Goal: Check status: Check status

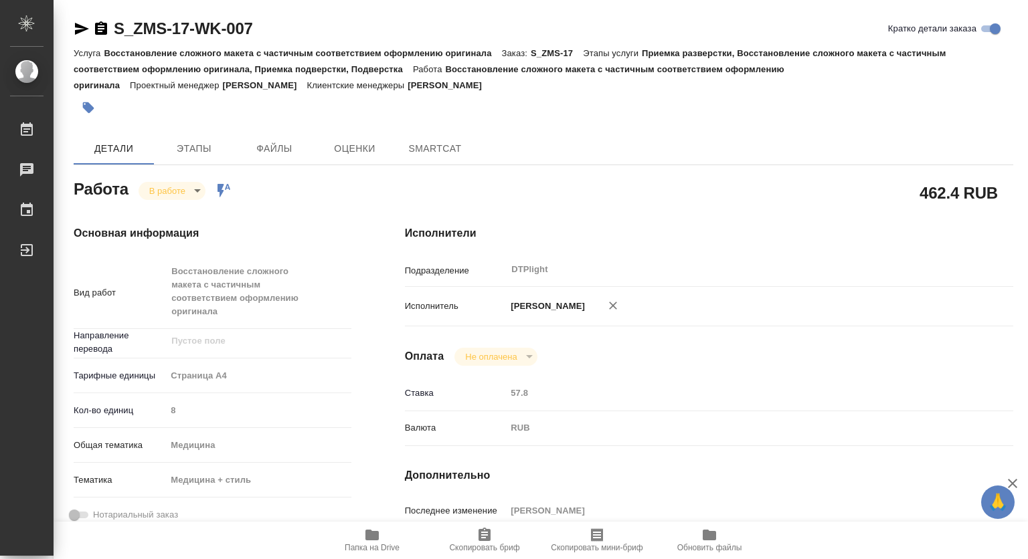
type textarea "x"
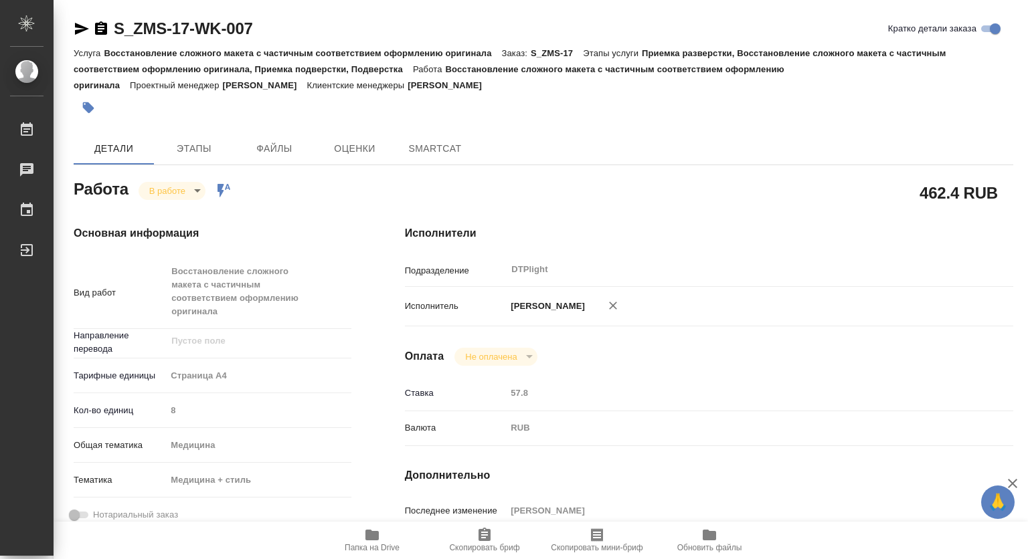
type textarea "x"
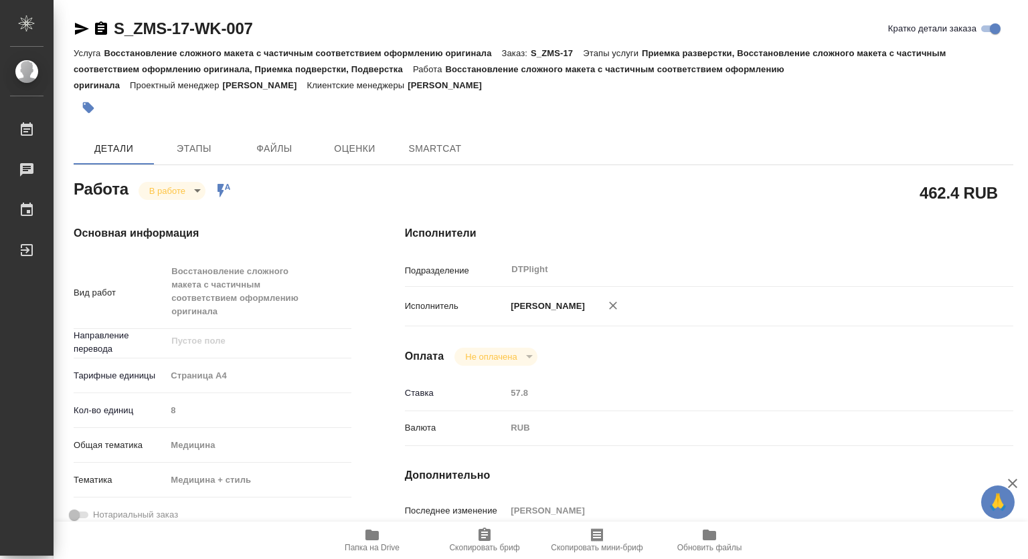
type textarea "x"
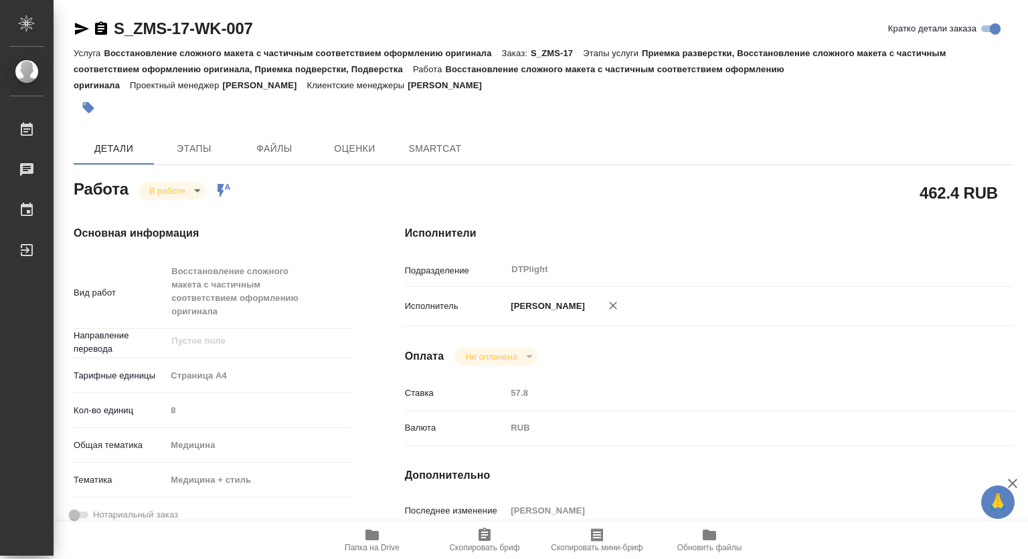
type textarea "x"
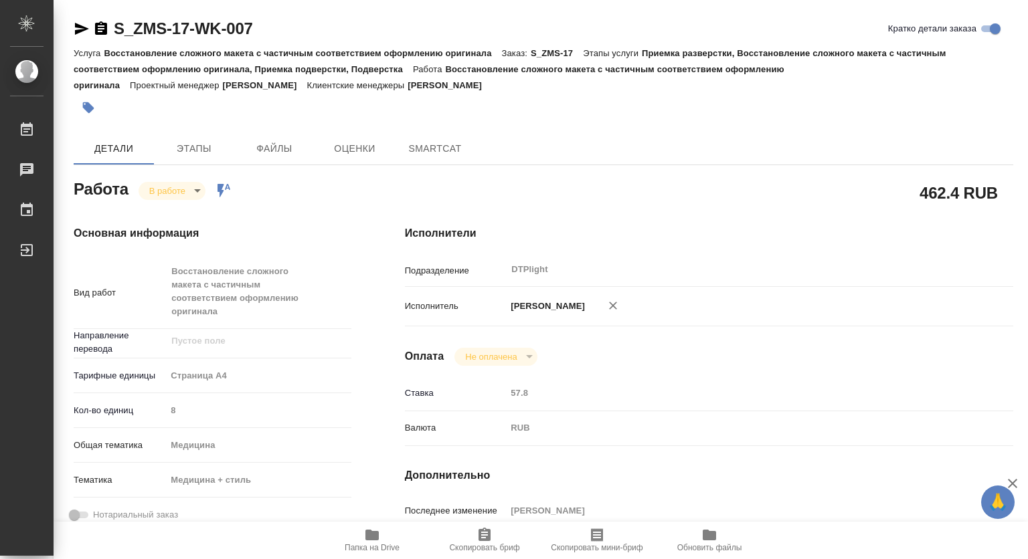
type textarea "x"
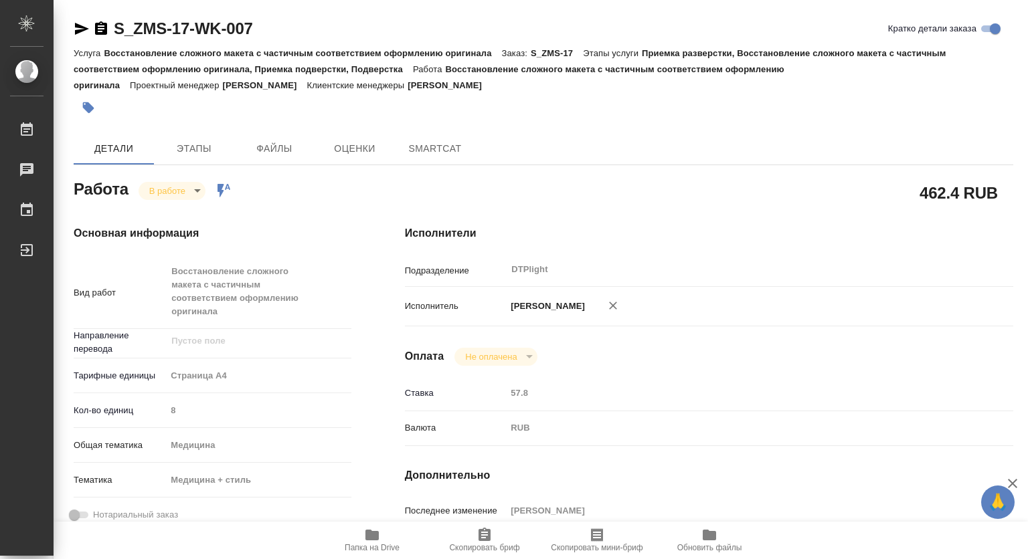
type textarea "x"
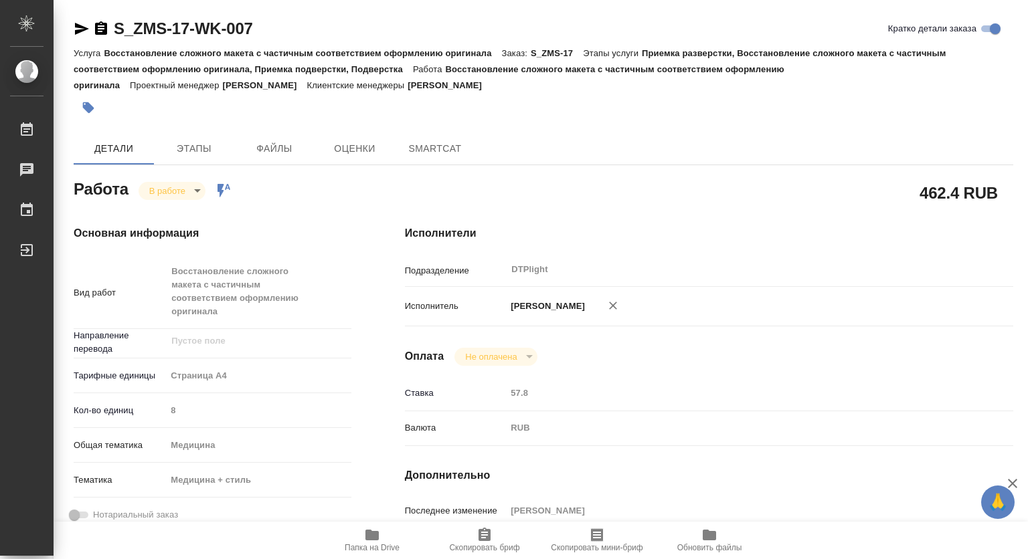
type textarea "x"
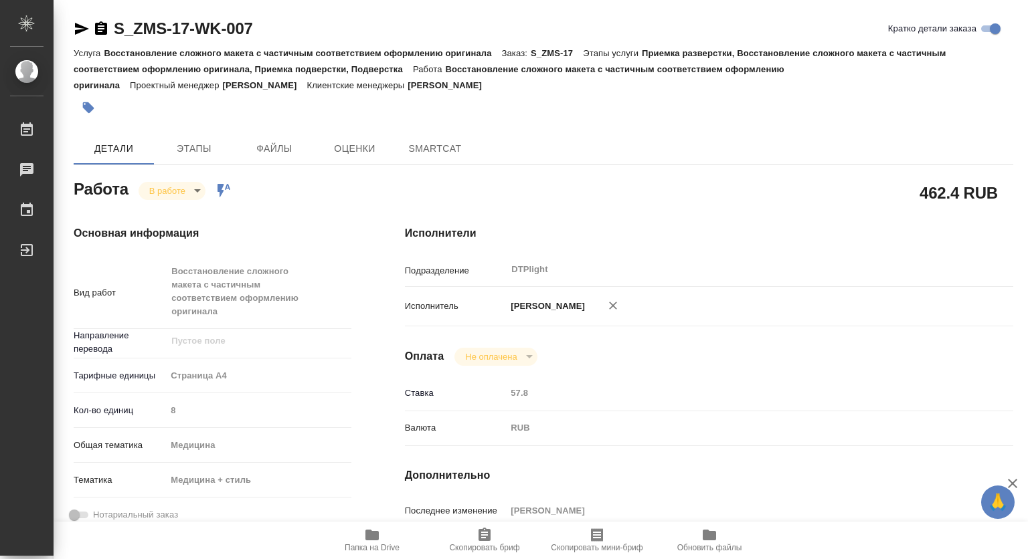
type textarea "x"
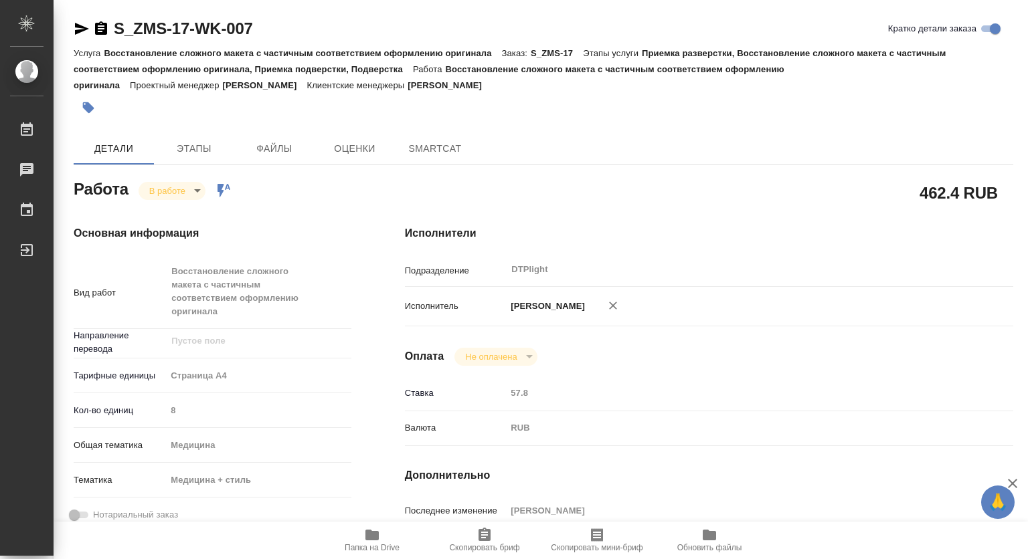
type textarea "x"
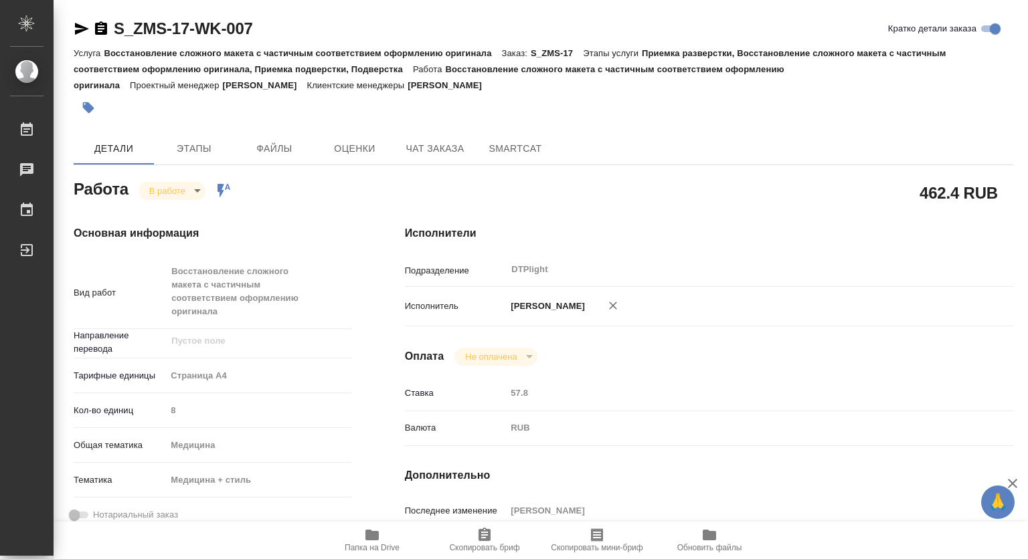
type textarea "x"
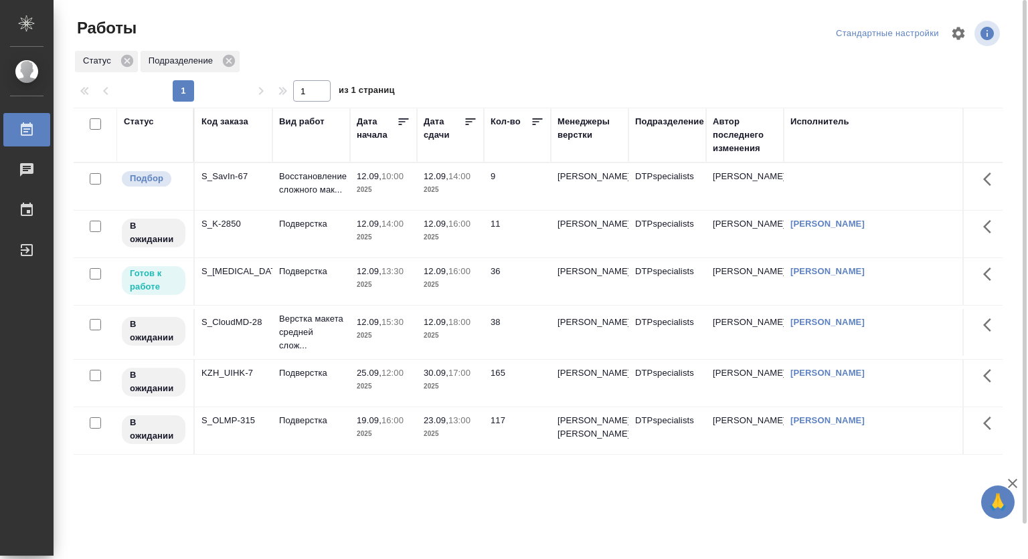
click at [432, 290] on p "2025" at bounding box center [451, 284] width 54 height 13
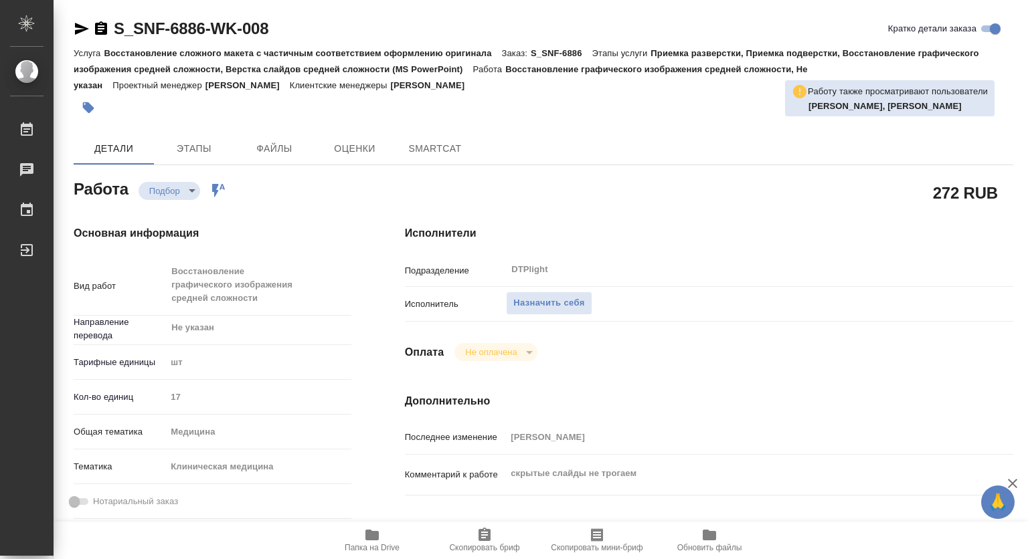
type textarea "x"
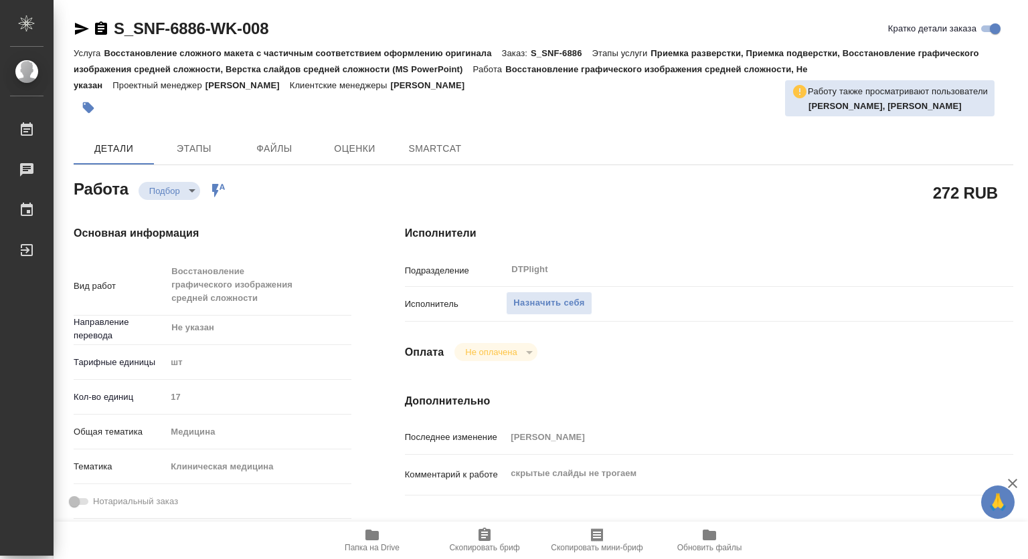
type textarea "x"
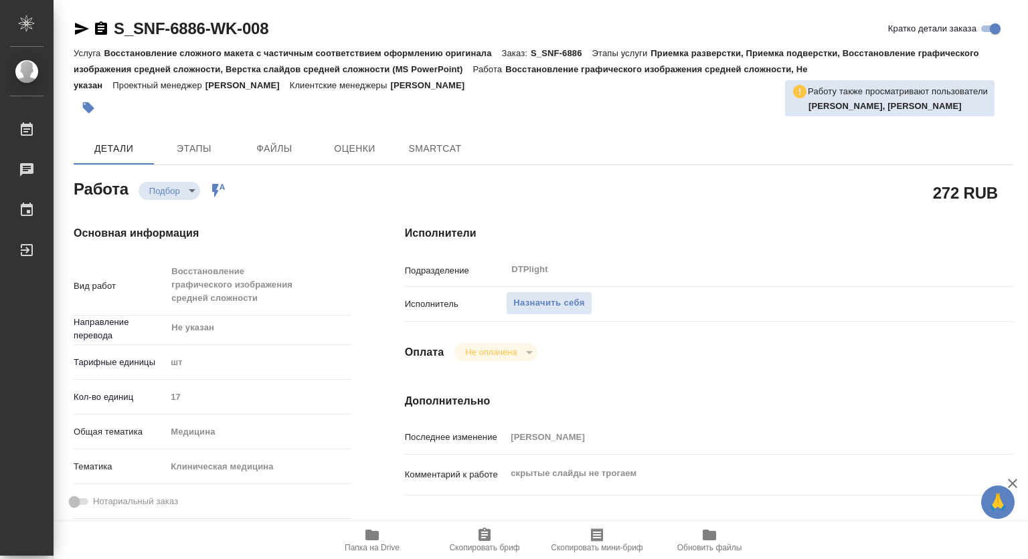
type textarea "x"
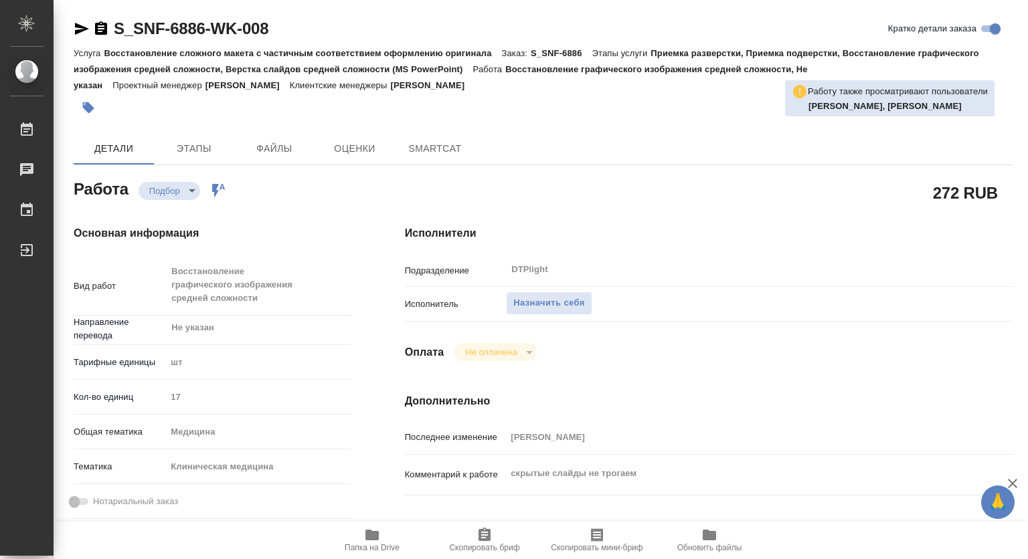
type textarea "x"
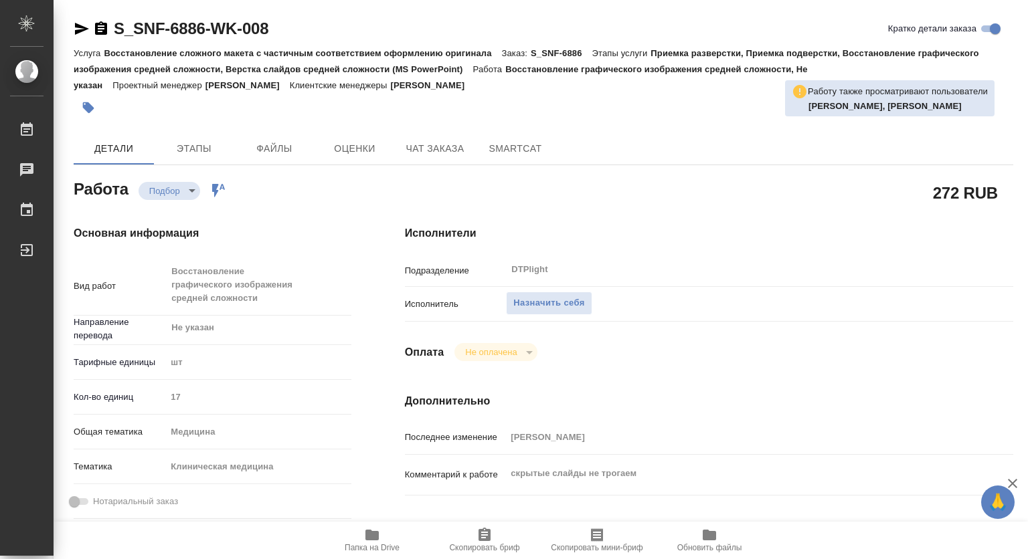
type textarea "x"
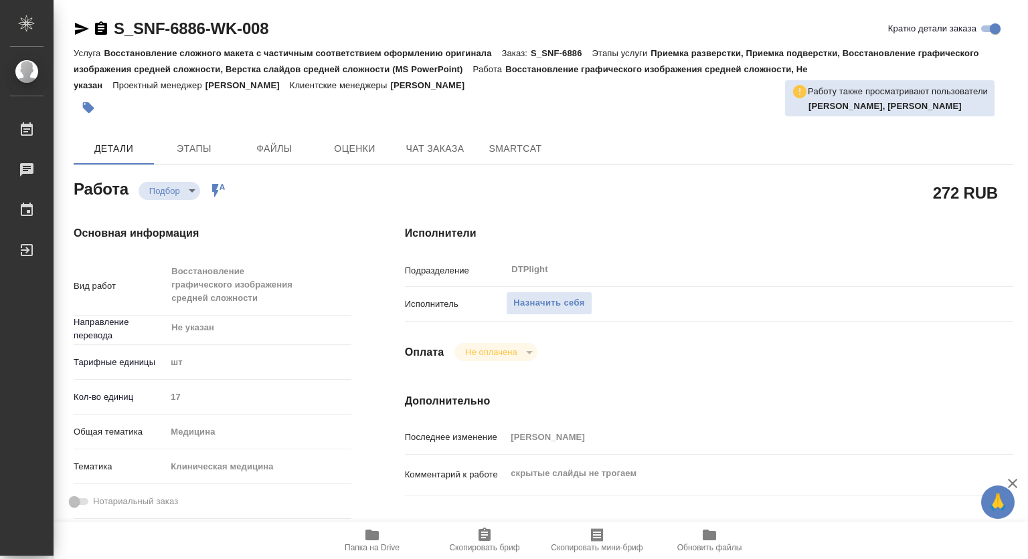
scroll to position [134, 0]
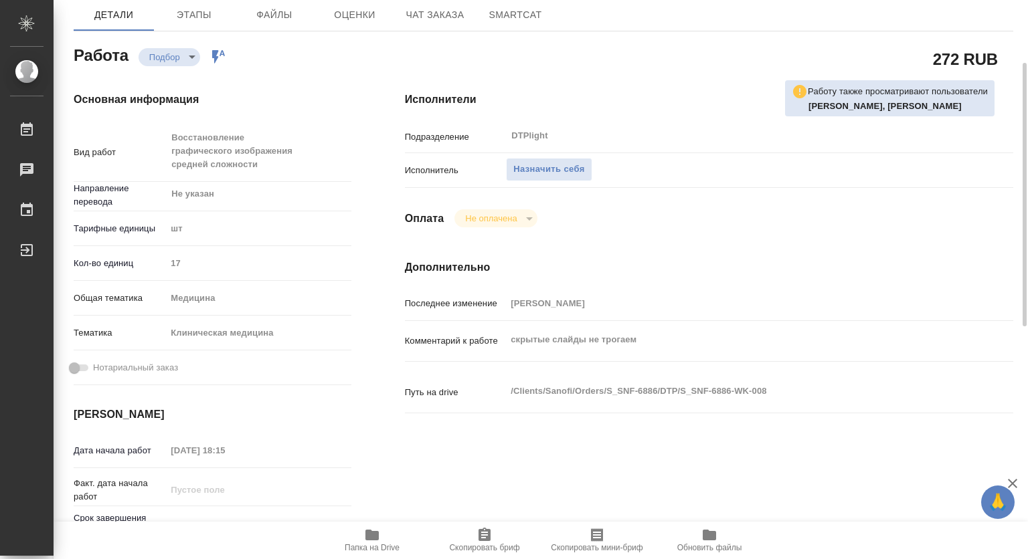
type textarea "x"
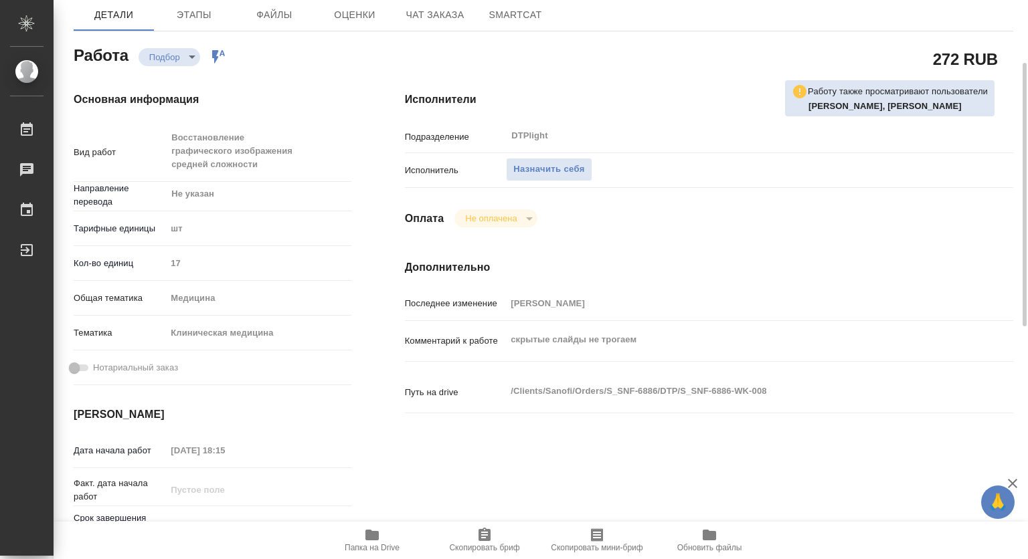
click at [369, 535] on icon "button" at bounding box center [371, 535] width 13 height 11
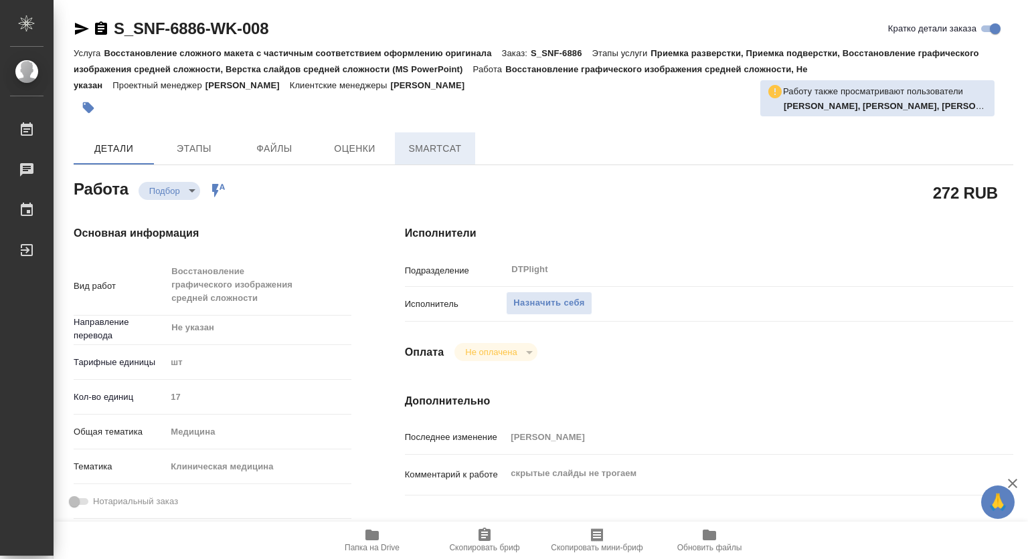
type textarea "x"
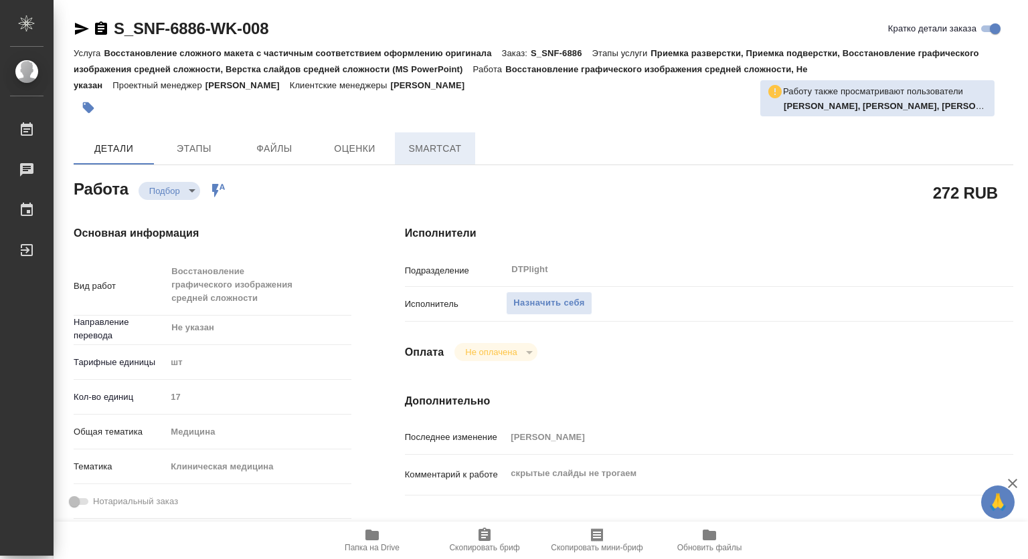
type textarea "x"
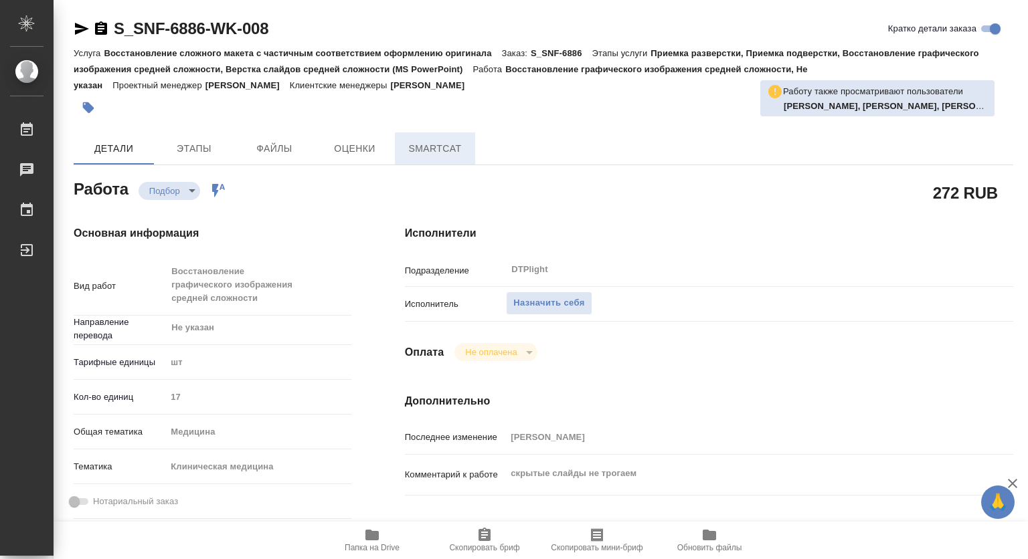
type textarea "x"
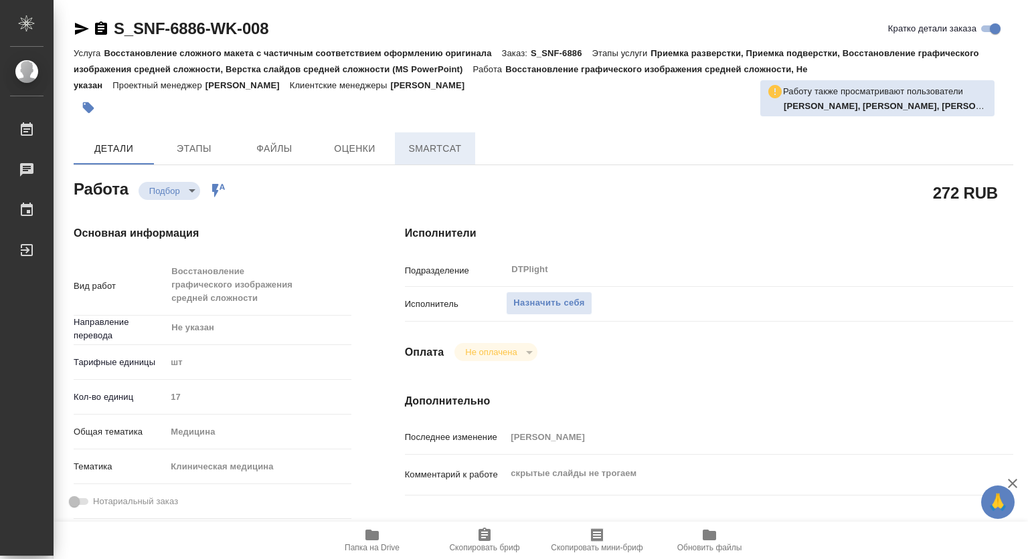
type textarea "x"
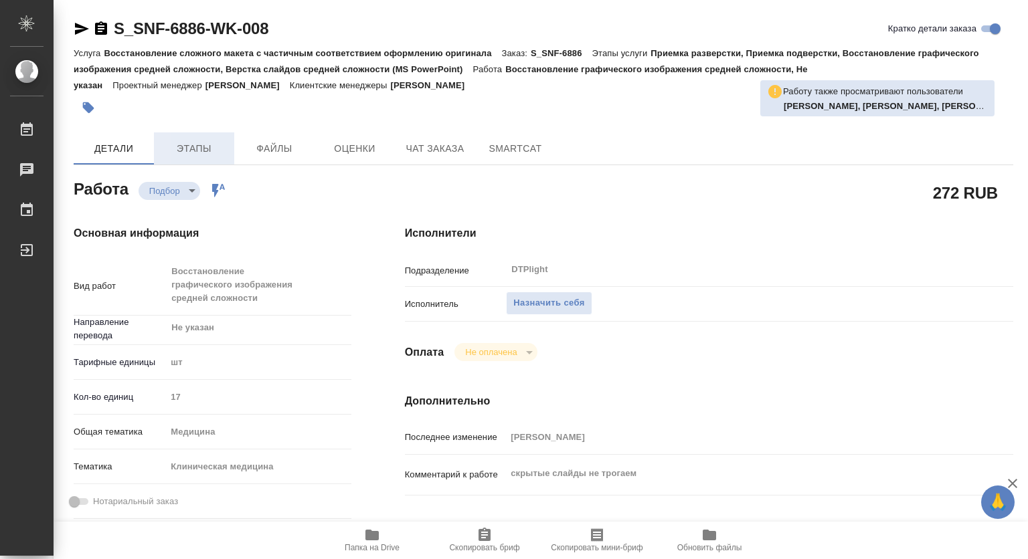
click at [198, 146] on span "Этапы" at bounding box center [194, 149] width 64 height 17
type textarea "x"
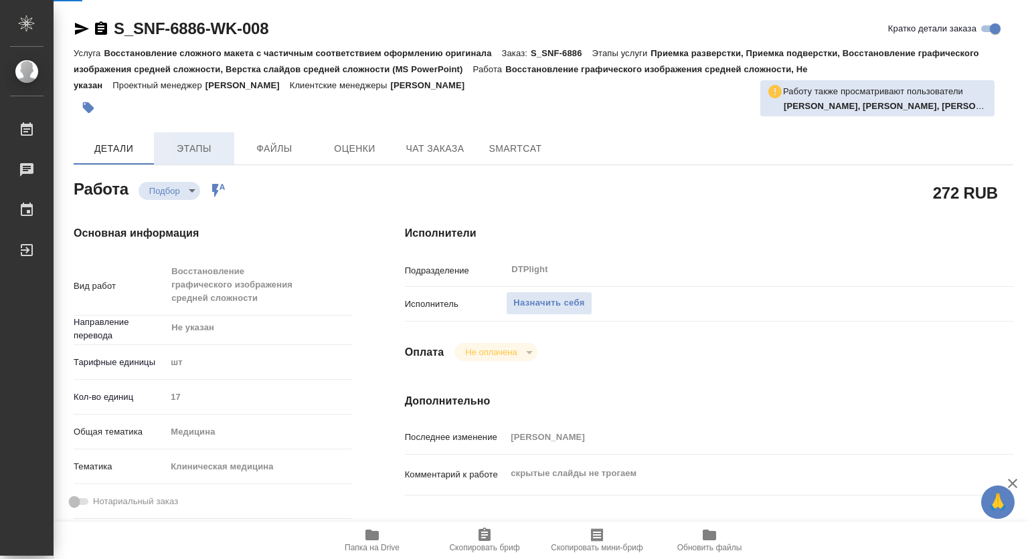
type textarea "x"
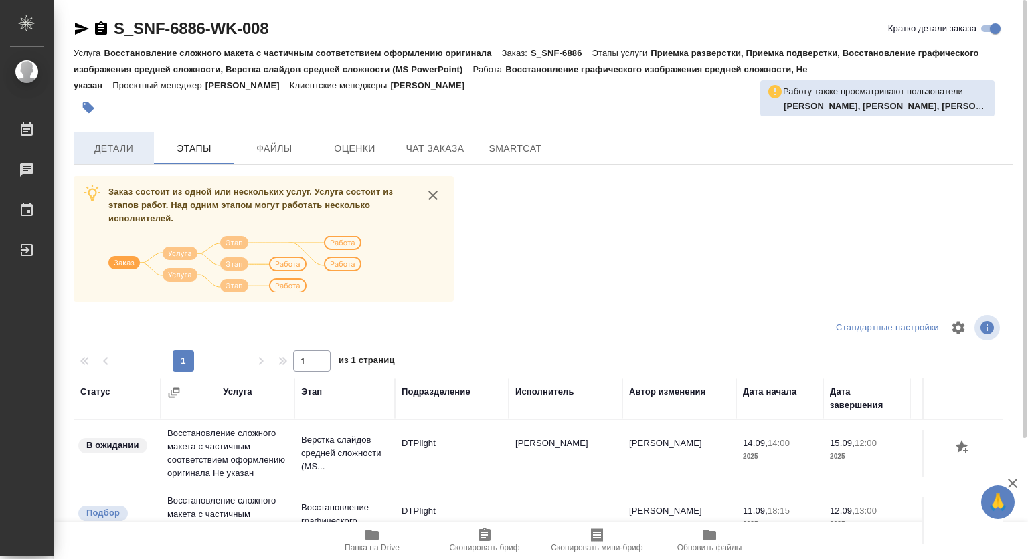
click at [106, 155] on span "Детали" at bounding box center [114, 149] width 64 height 17
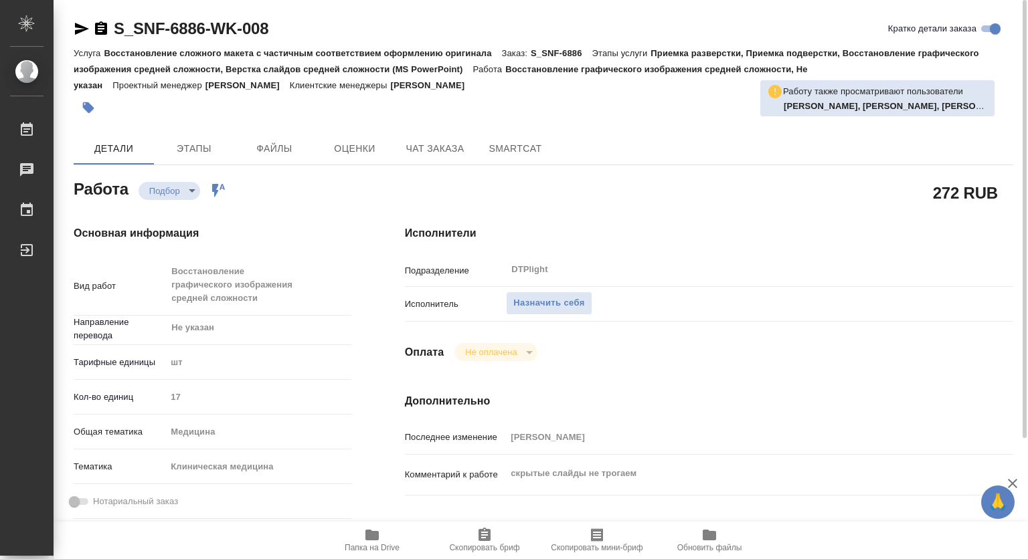
type textarea "x"
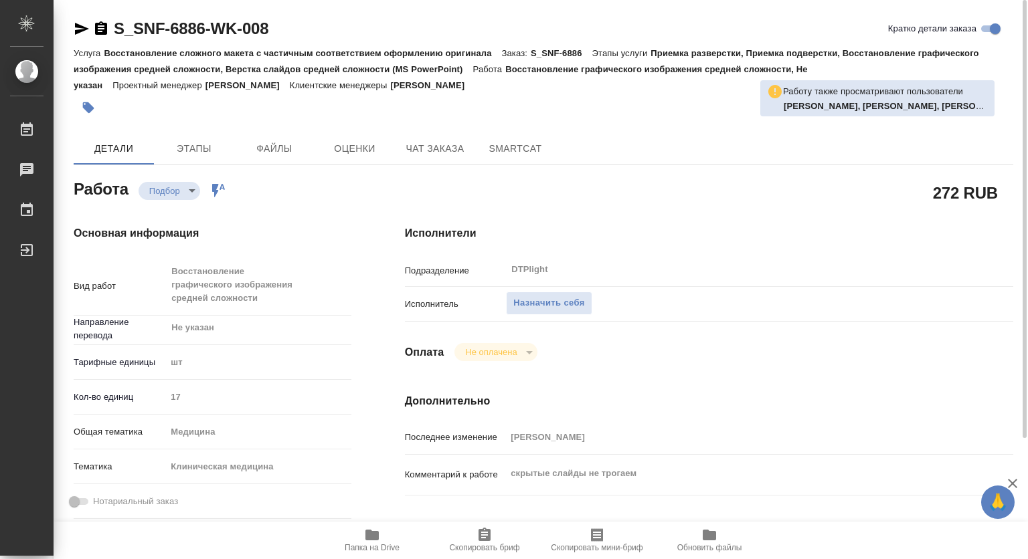
type textarea "x"
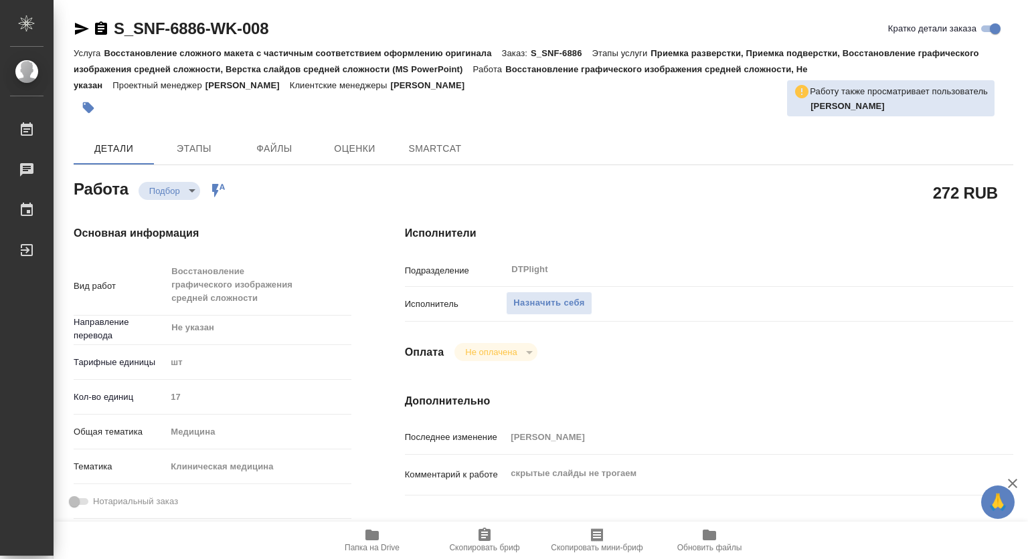
type textarea "x"
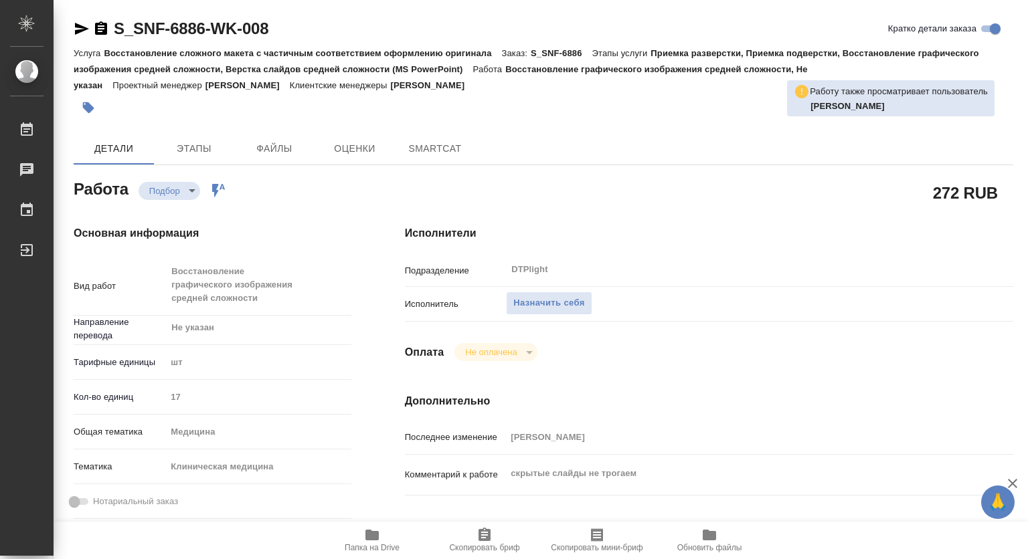
type textarea "x"
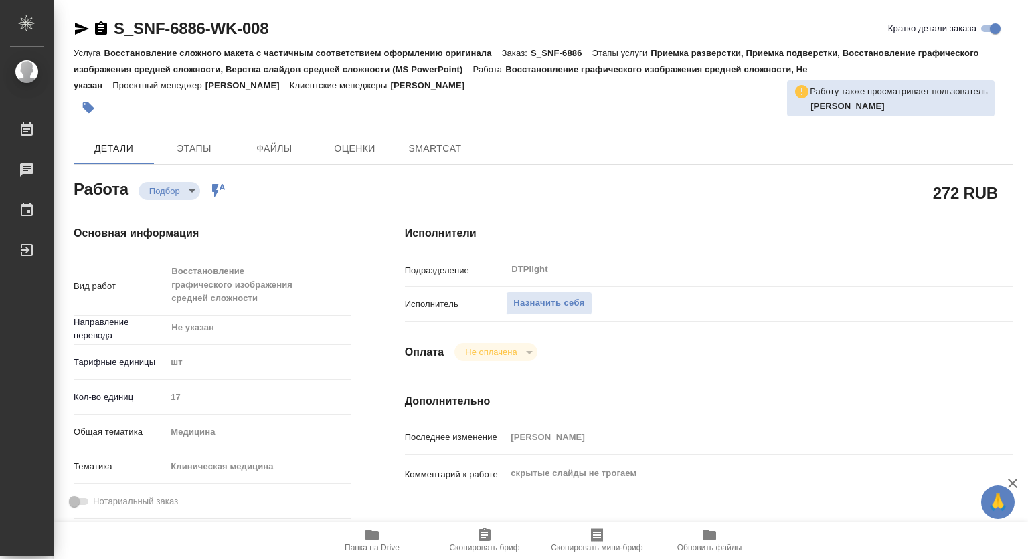
type textarea "x"
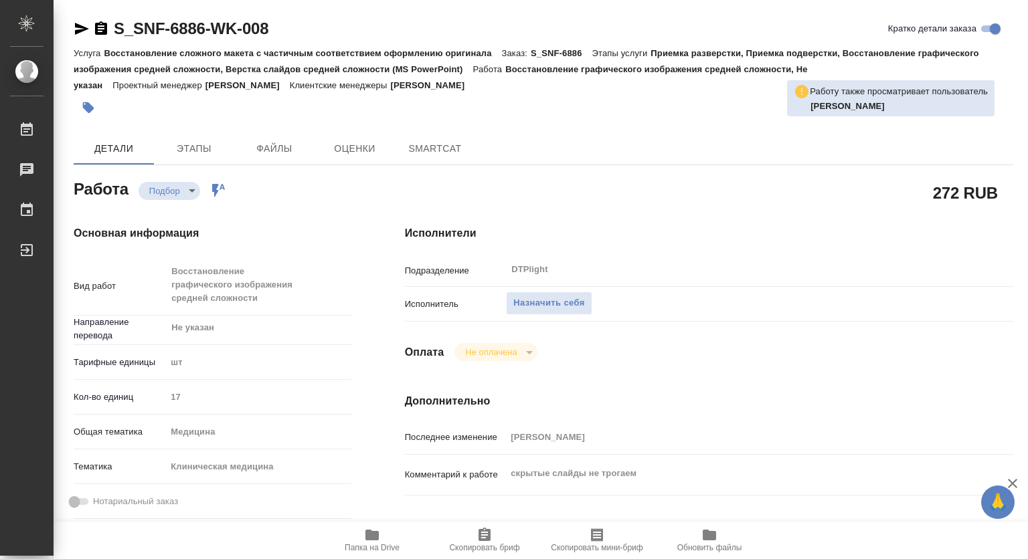
type textarea "x"
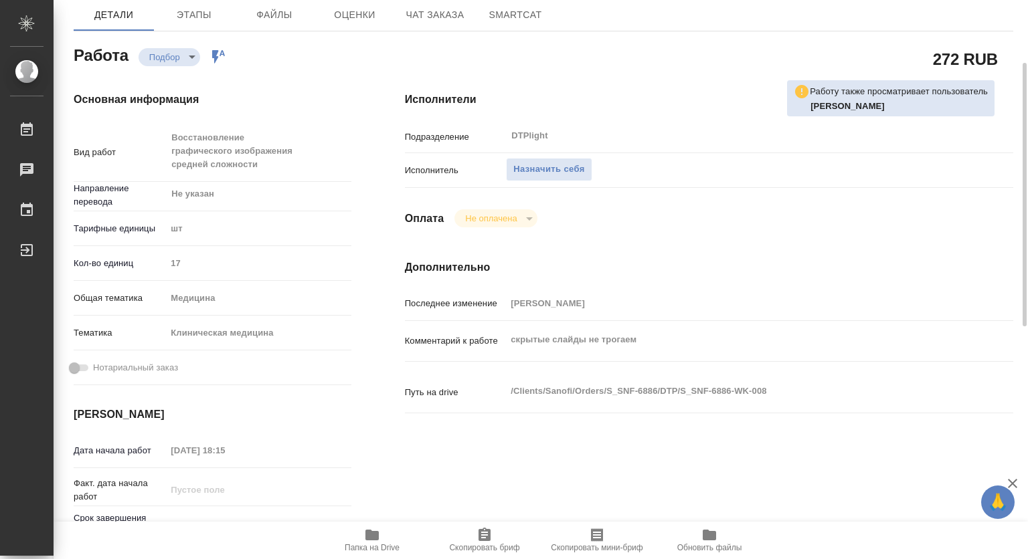
scroll to position [201, 0]
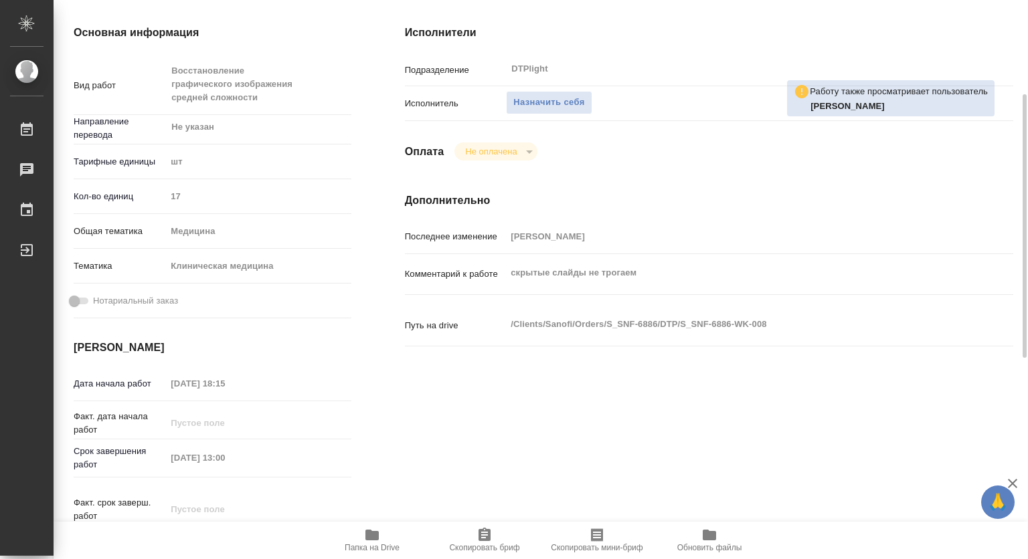
type textarea "x"
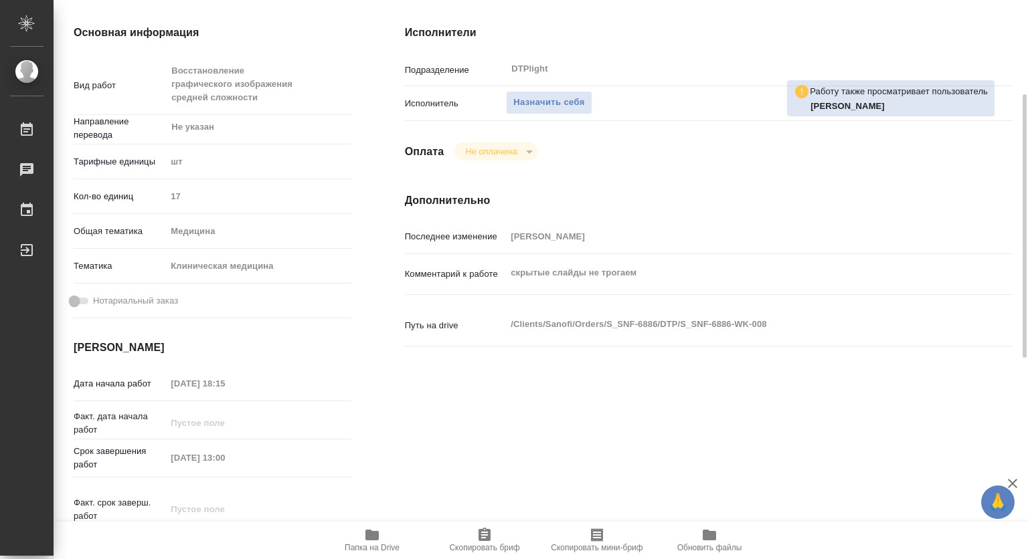
type textarea "x"
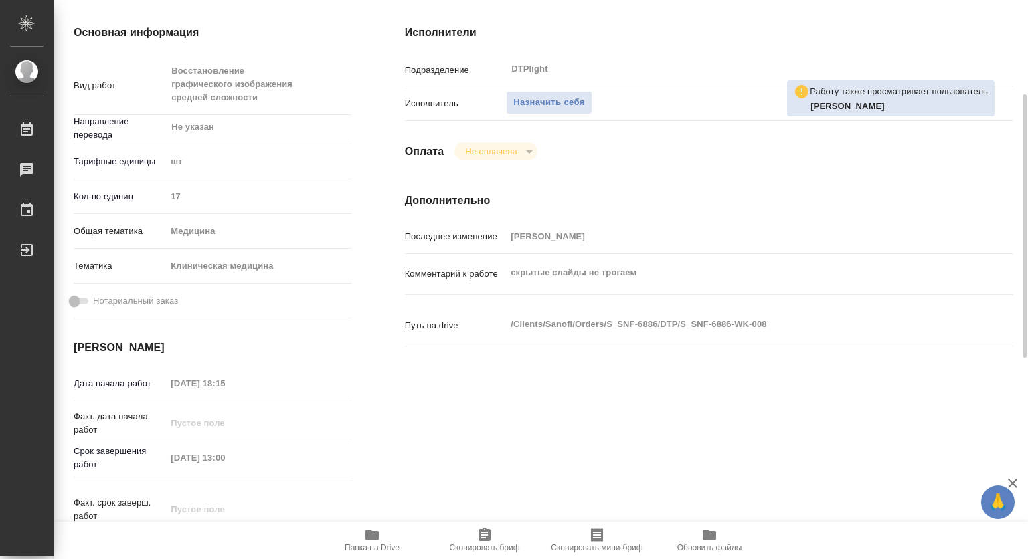
scroll to position [67, 0]
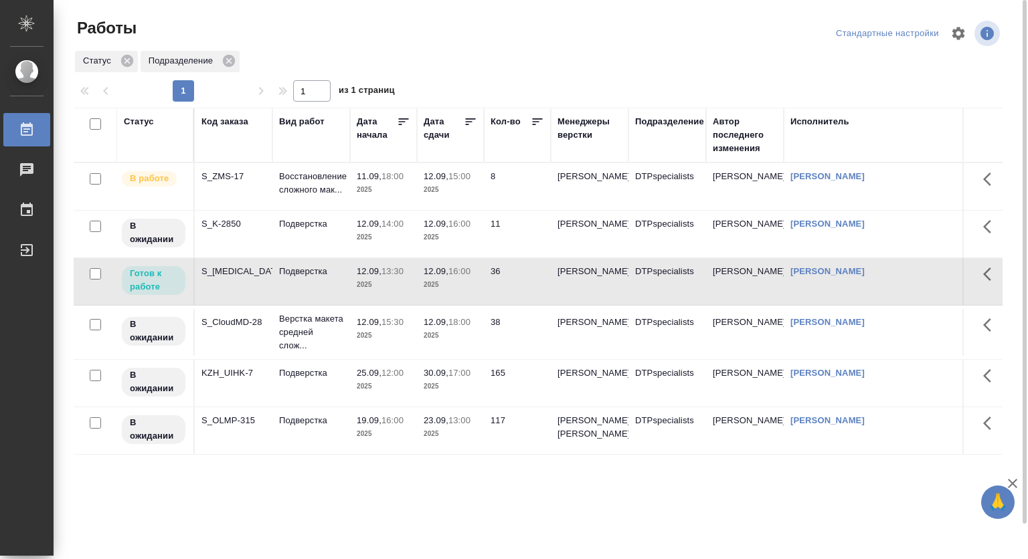
click at [389, 275] on p "13:30" at bounding box center [392, 271] width 22 height 10
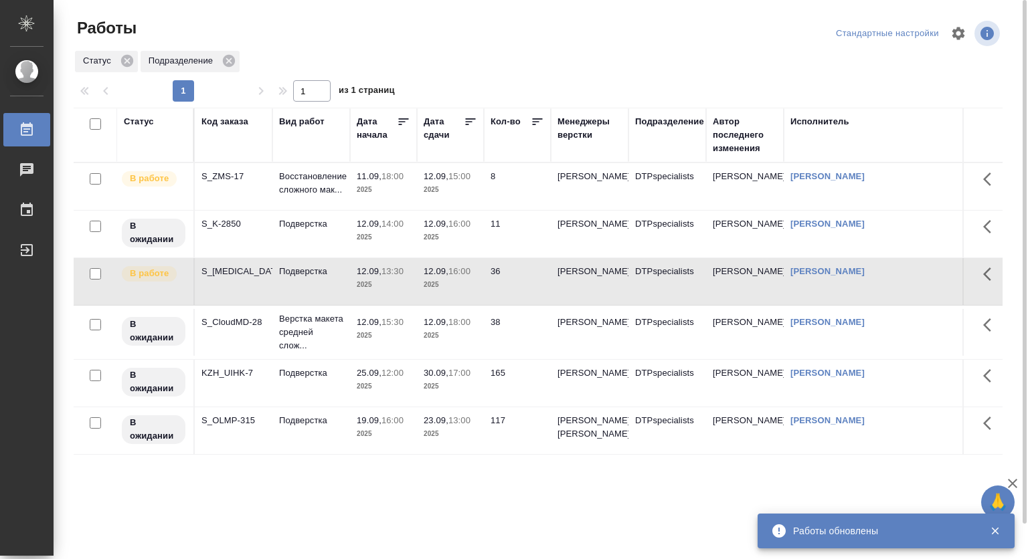
click at [387, 183] on span "11.09, 18:00" at bounding box center [384, 176] width 54 height 13
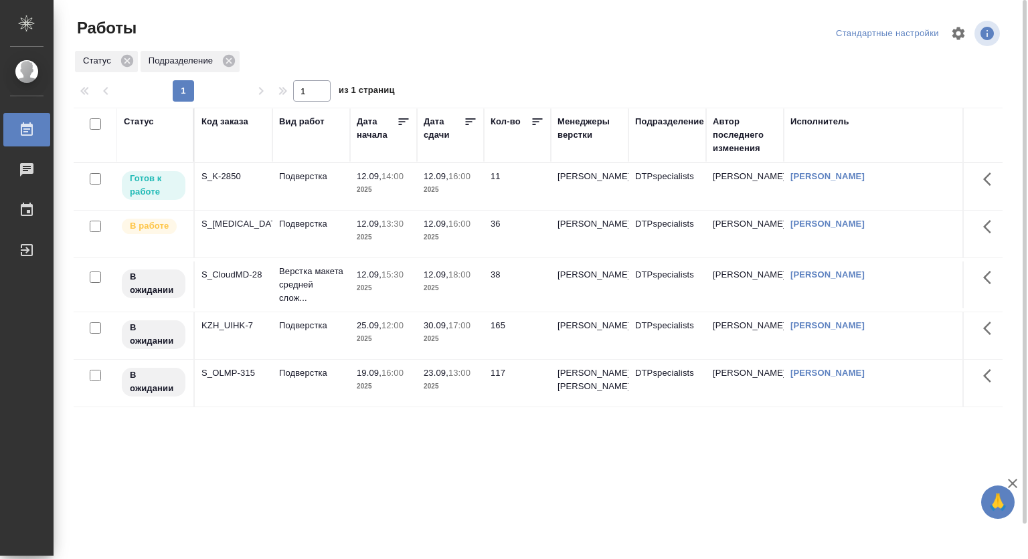
click at [351, 178] on td "12.09, 14:00 2025" at bounding box center [383, 186] width 67 height 47
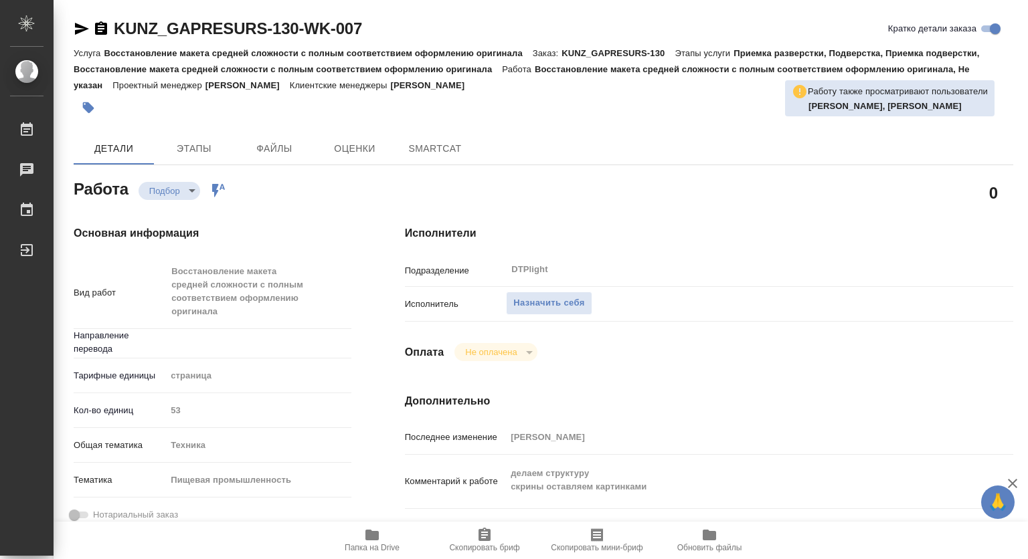
type textarea "x"
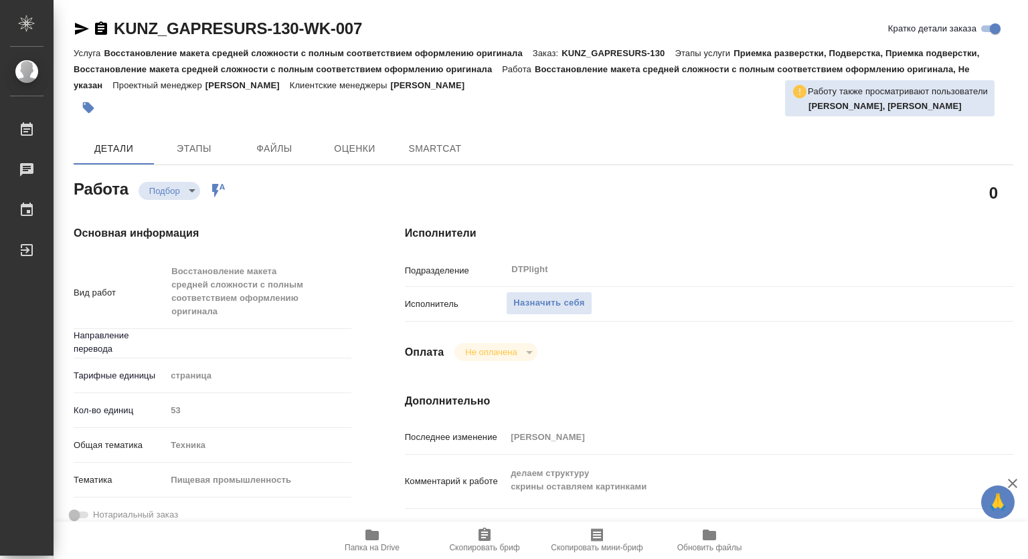
type textarea "x"
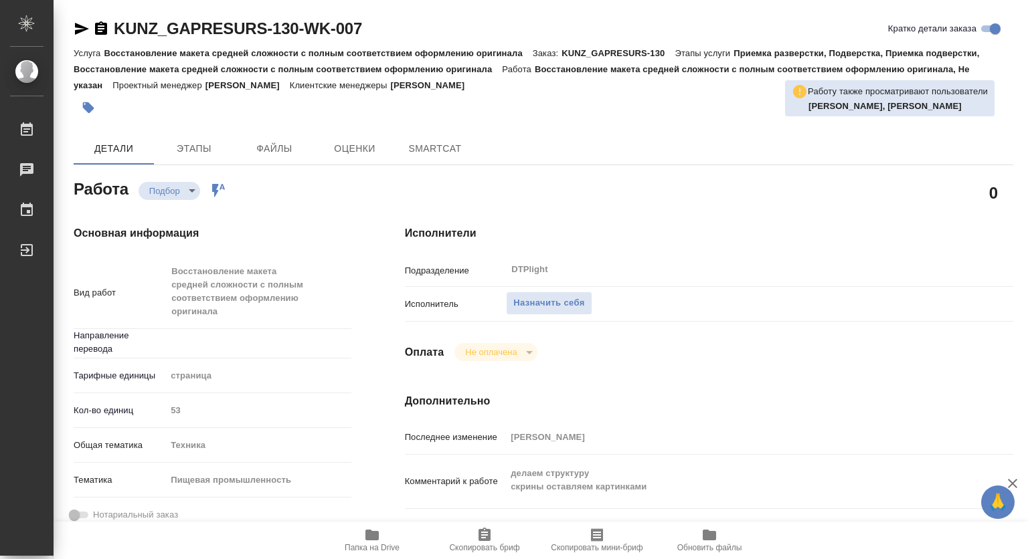
type textarea "x"
type input "Не указан"
type textarea "x"
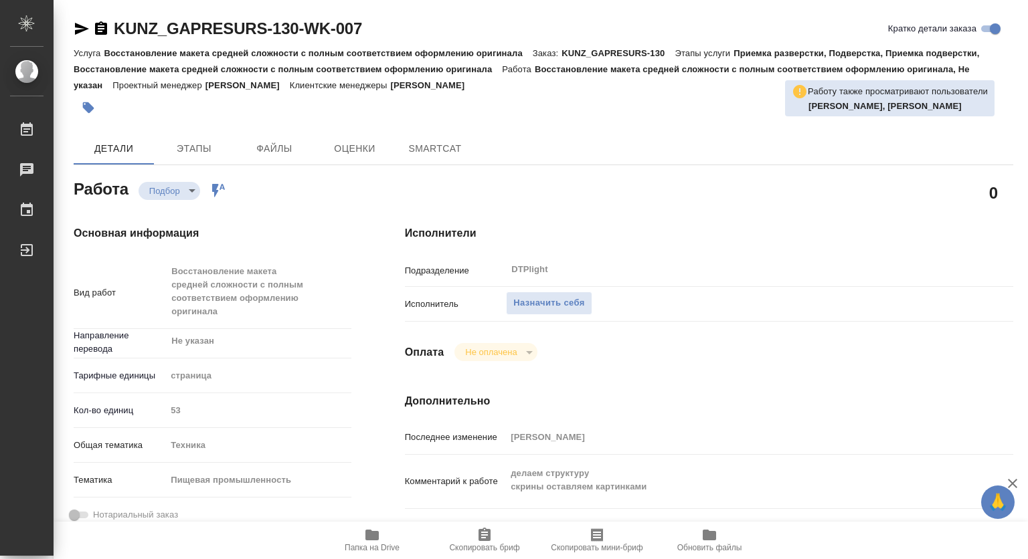
type textarea "x"
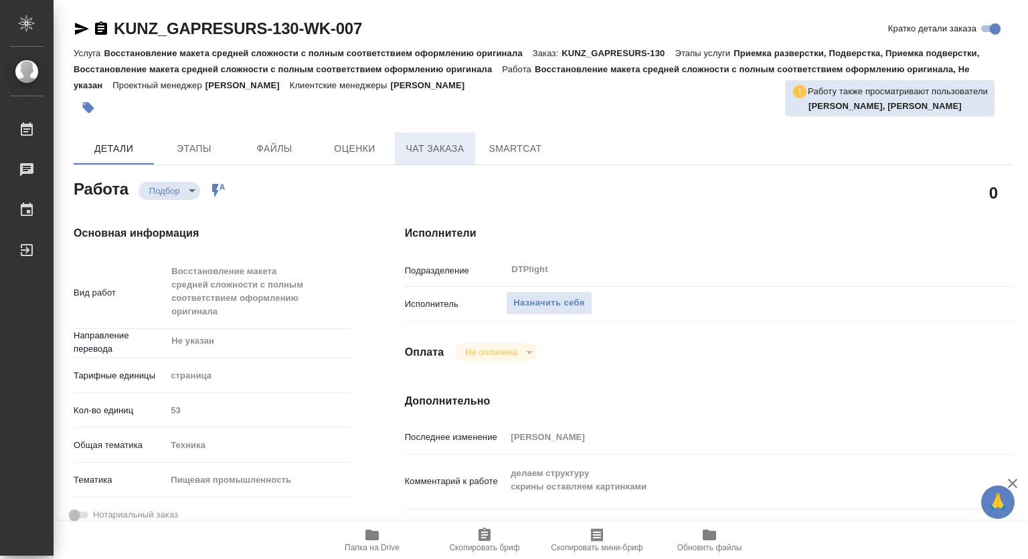
type textarea "x"
click at [439, 147] on span "Чат заказа" at bounding box center [435, 149] width 64 height 17
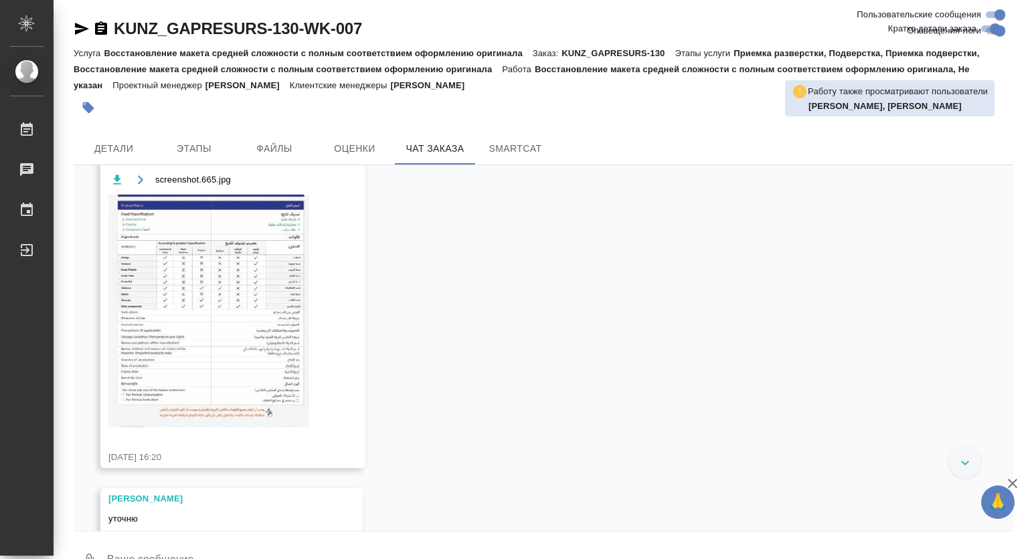
scroll to position [604, 0]
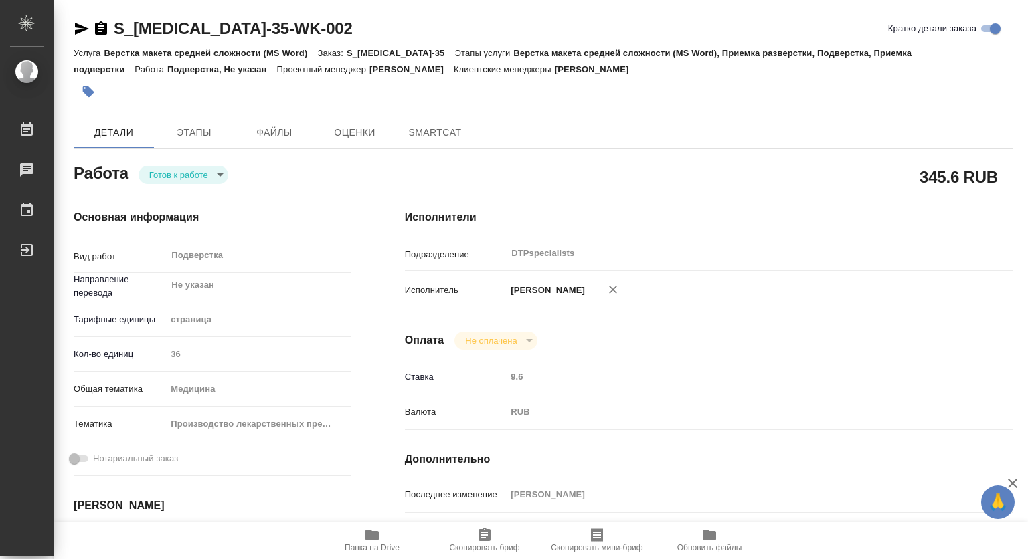
type textarea "x"
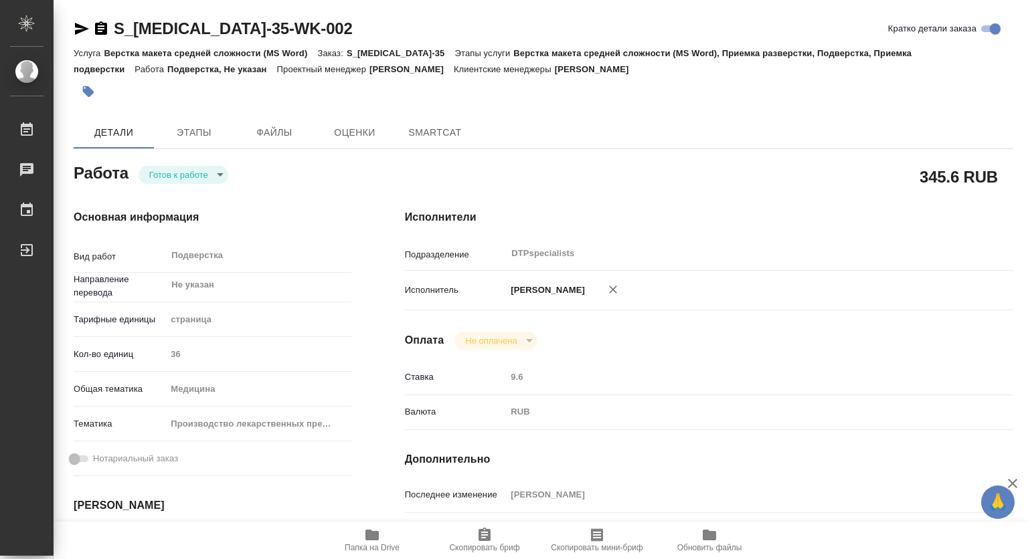
type textarea "x"
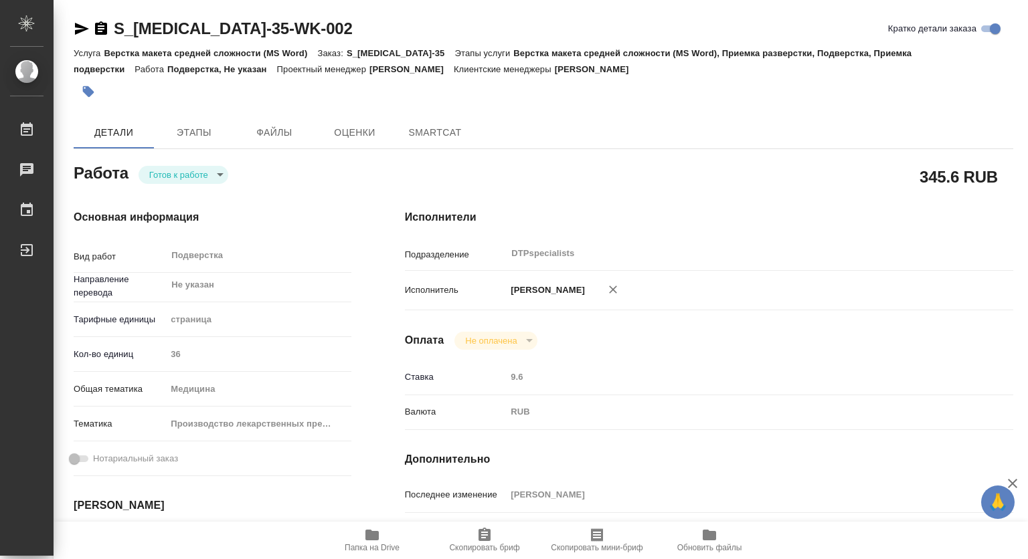
type textarea "x"
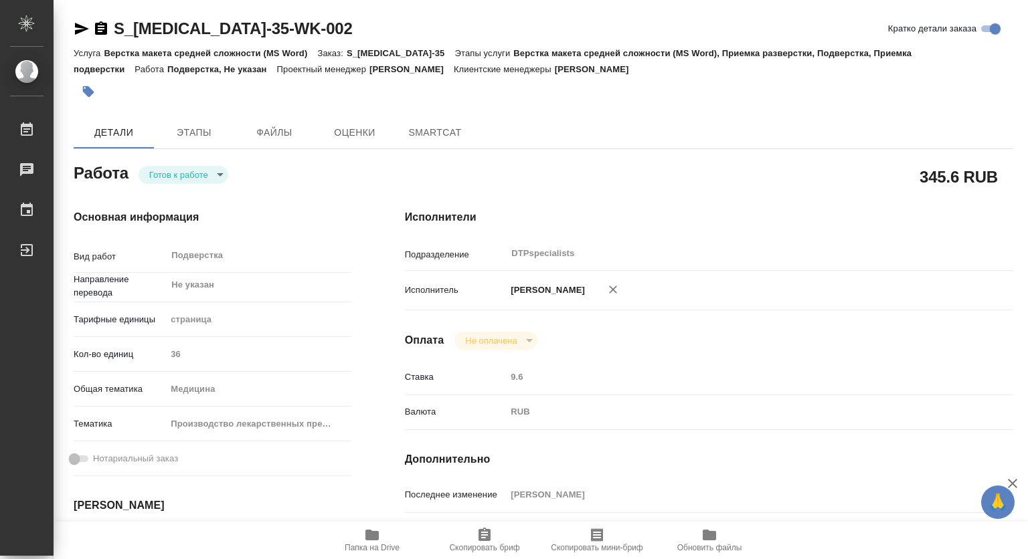
type textarea "x"
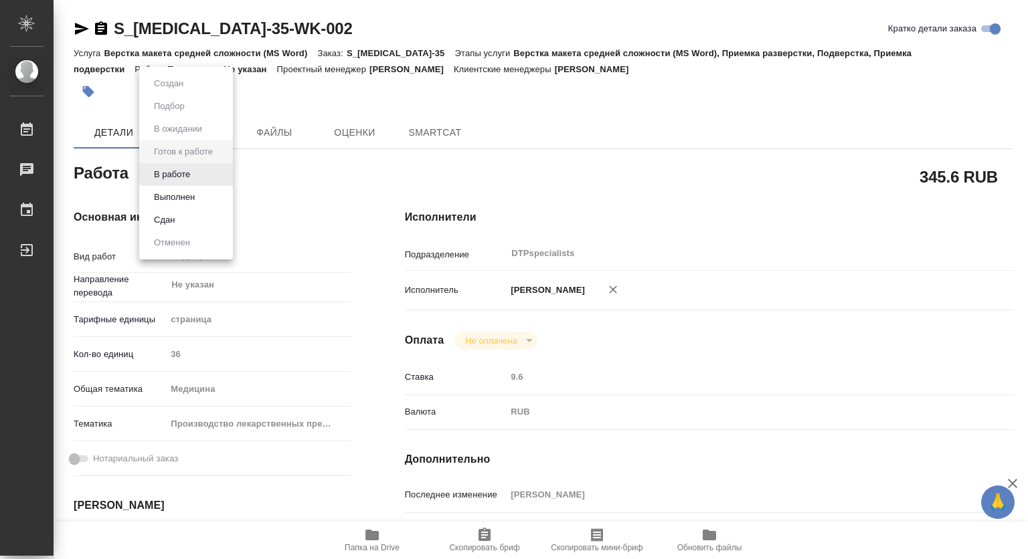
click at [185, 177] on body "🙏 .cls-1 fill:#fff; AWATERA [PERSON_NAME] Чаты График Выйти S_[MEDICAL_DATA]-35…" at bounding box center [514, 279] width 1028 height 559
type textarea "x"
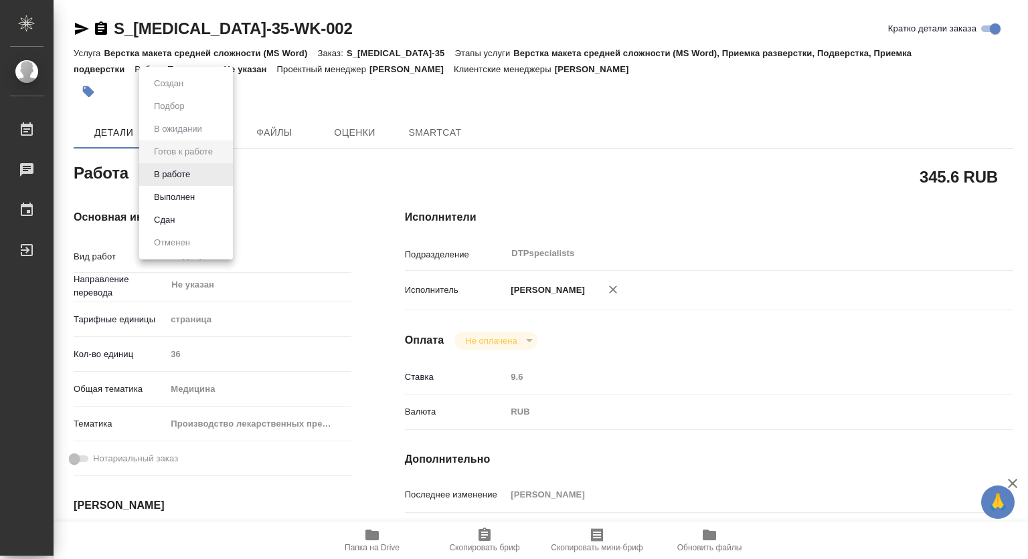
type textarea "x"
click at [169, 174] on button "В работе" at bounding box center [172, 174] width 44 height 15
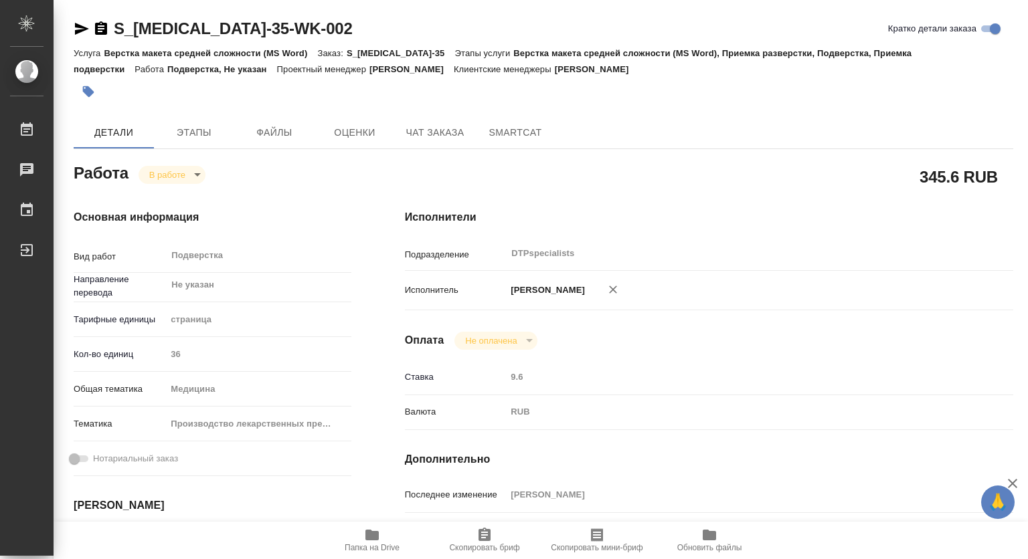
type textarea "x"
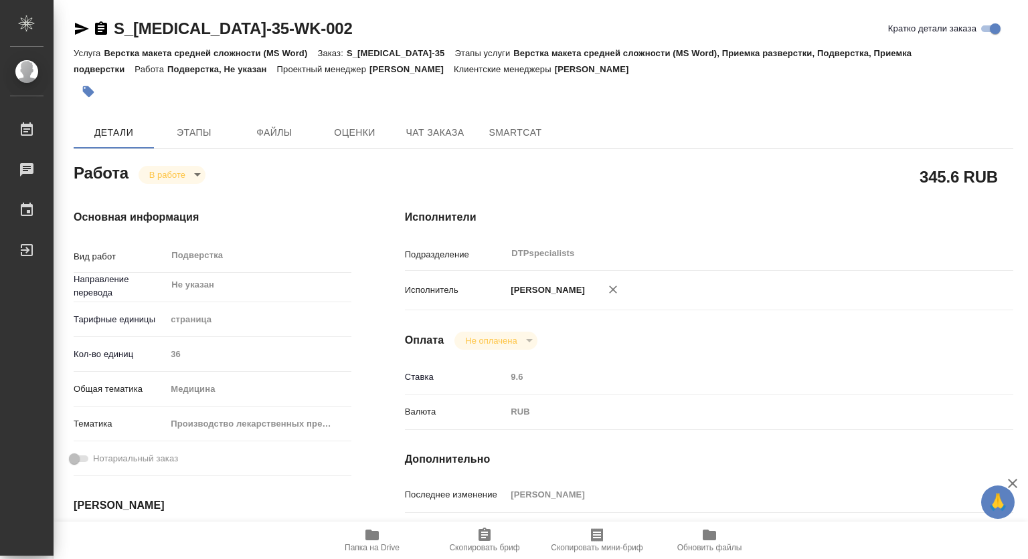
type textarea "x"
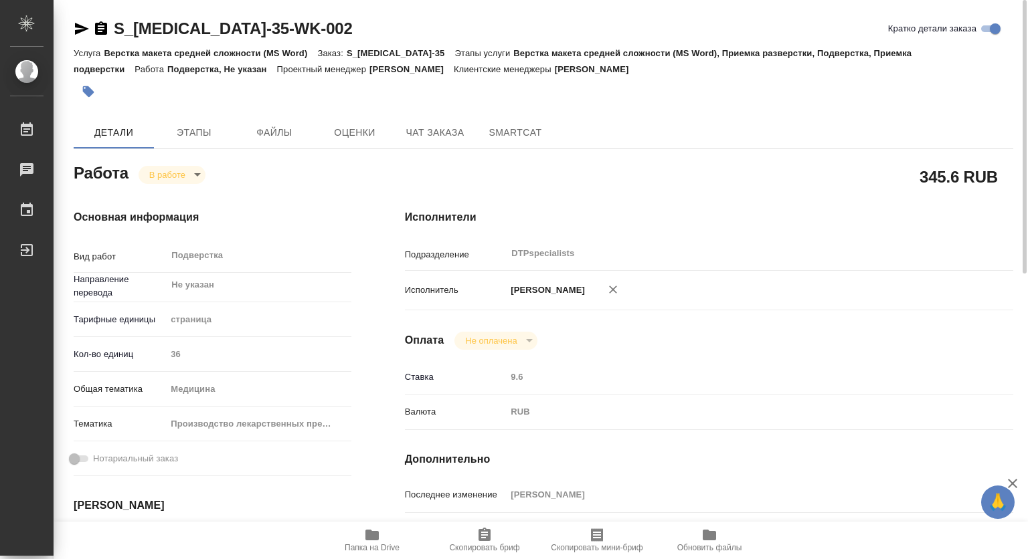
click at [94, 29] on icon "button" at bounding box center [101, 29] width 16 height 16
click at [372, 534] on icon "button" at bounding box center [371, 535] width 13 height 11
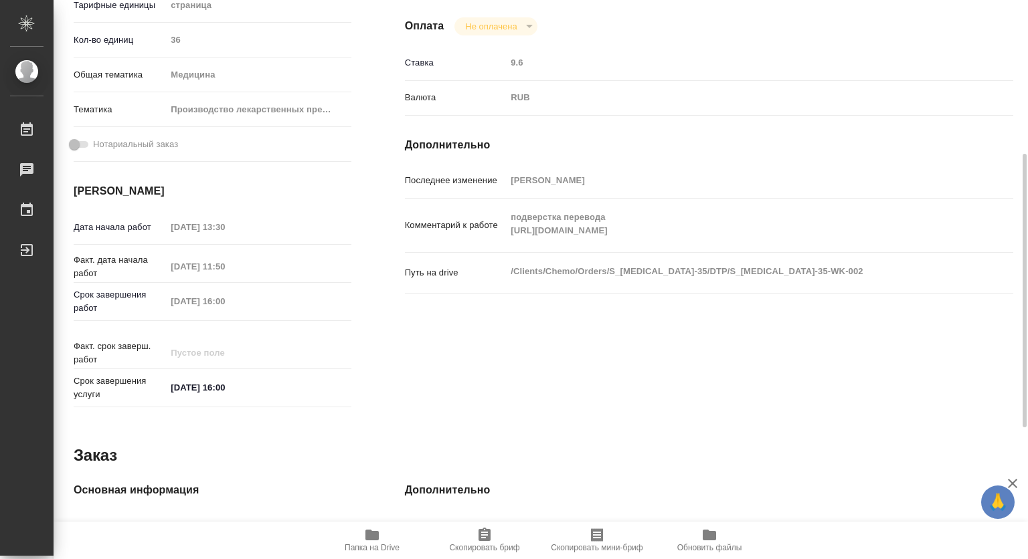
scroll to position [47, 0]
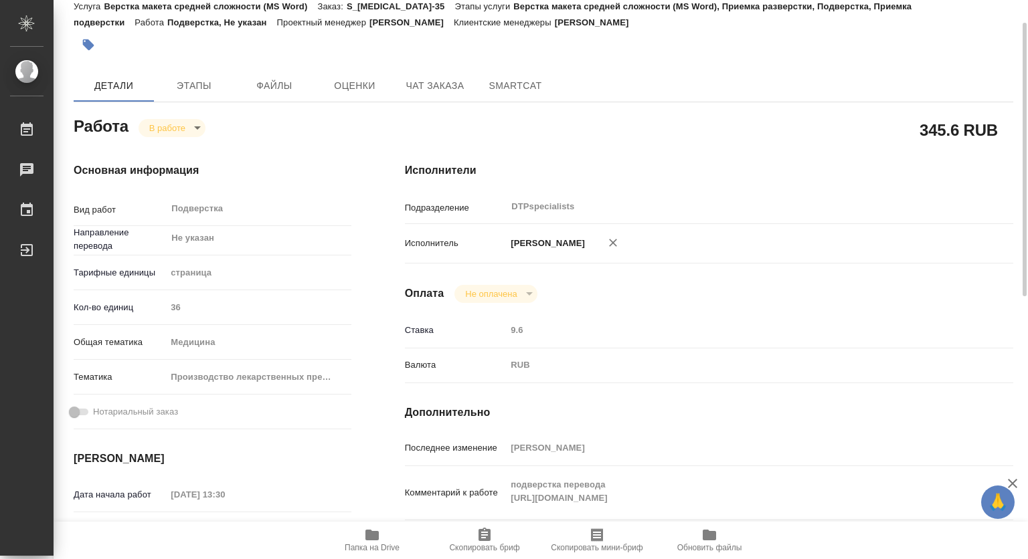
click at [181, 129] on body "🙏 .cls-1 fill:#fff; AWATERA Kovtun Svetlana Работы 0 Чаты График Выйти S_Chemo-…" at bounding box center [514, 279] width 1028 height 559
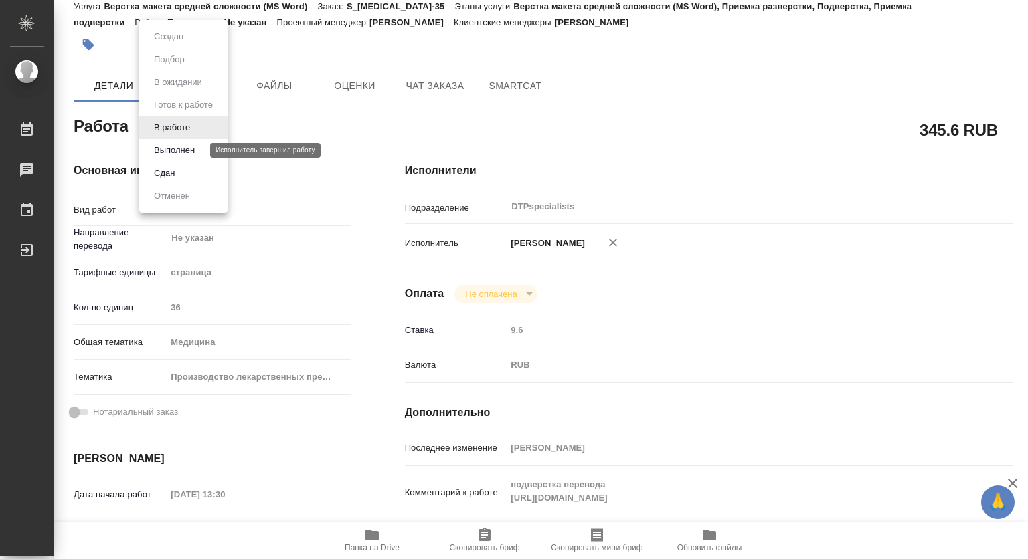
click at [177, 151] on button "Выполнен" at bounding box center [174, 150] width 49 height 15
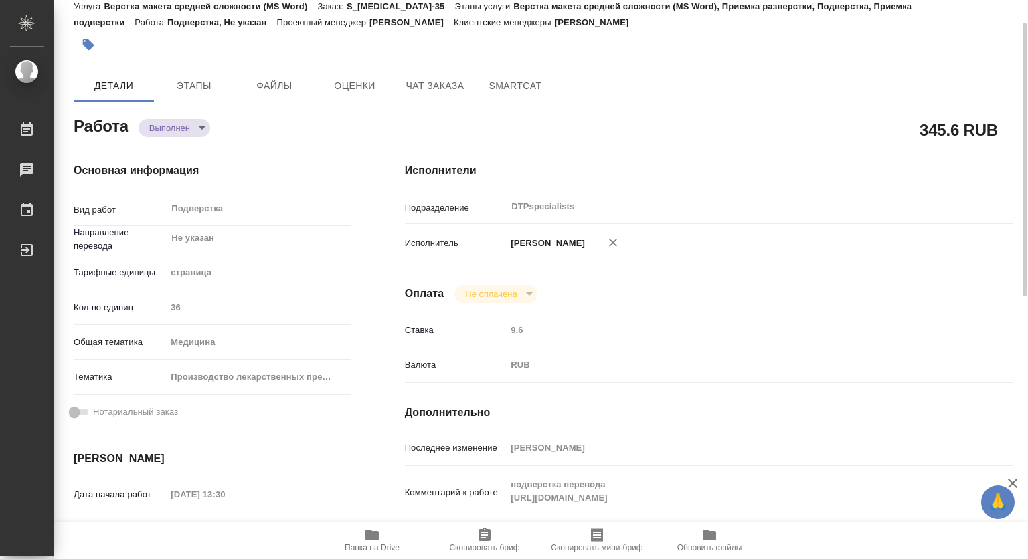
type textarea "x"
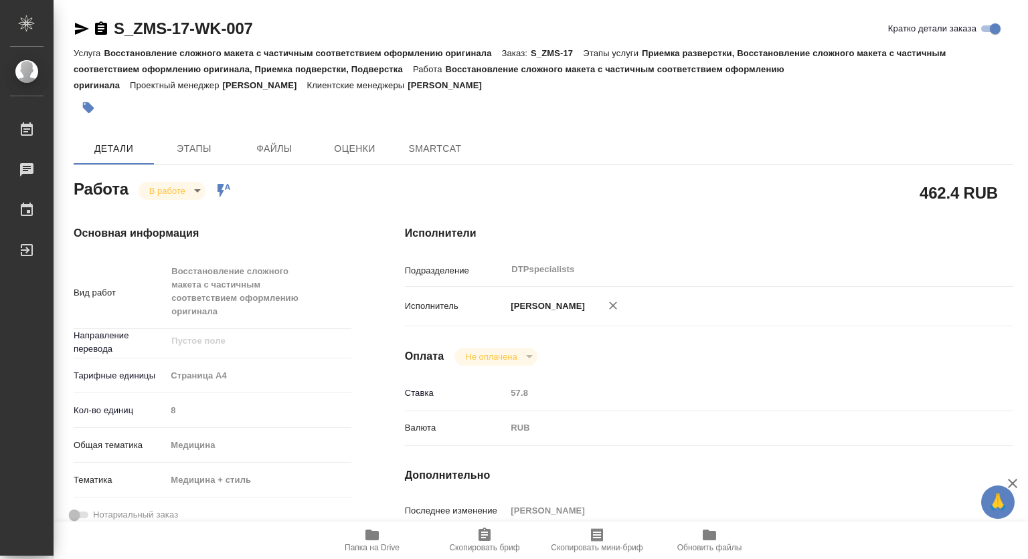
type textarea "x"
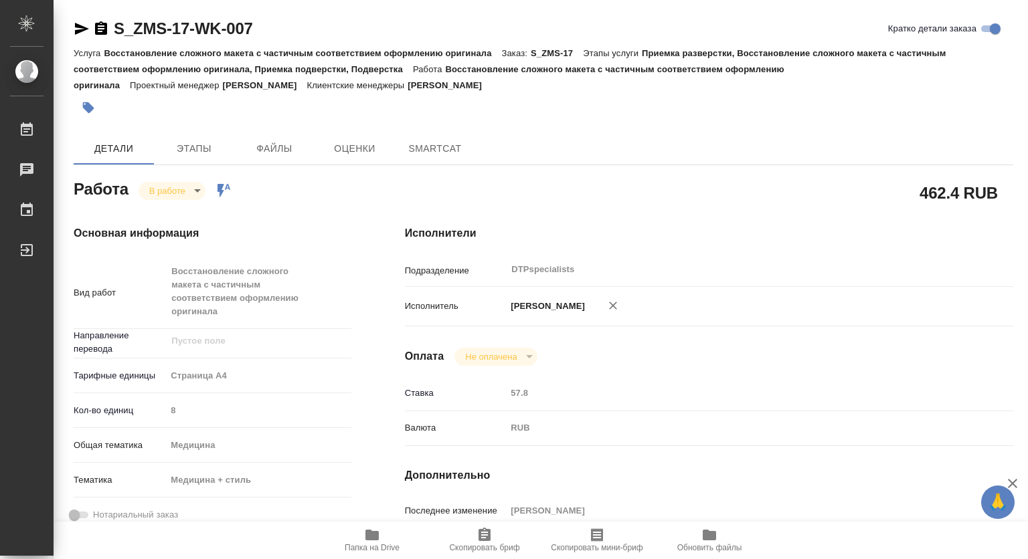
type textarea "x"
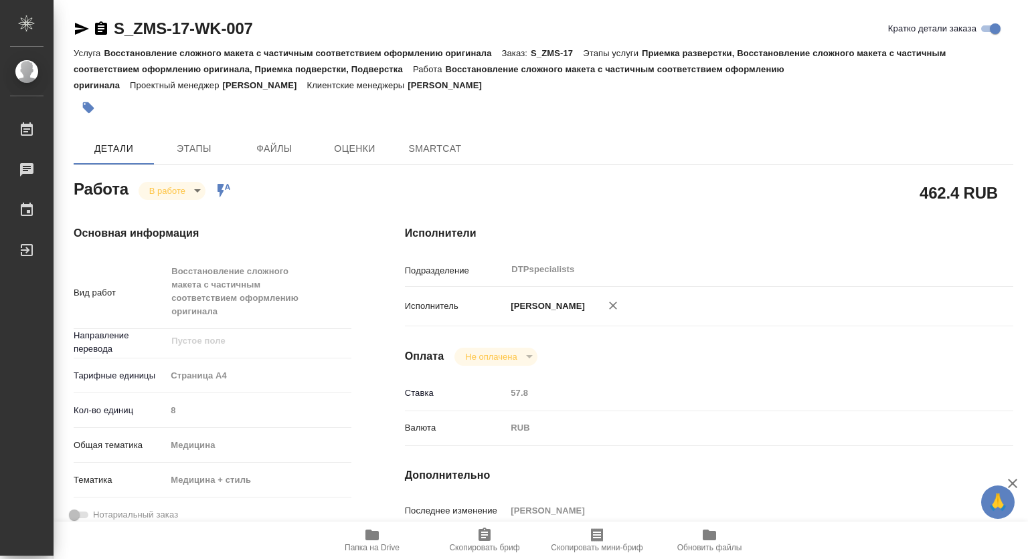
type textarea "x"
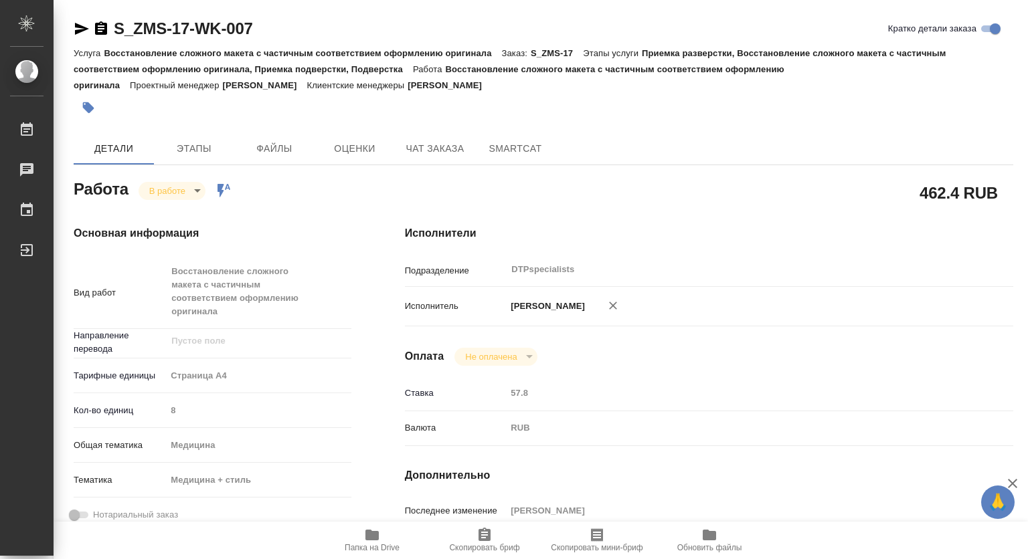
click at [369, 536] on icon "button" at bounding box center [371, 535] width 13 height 11
type textarea "x"
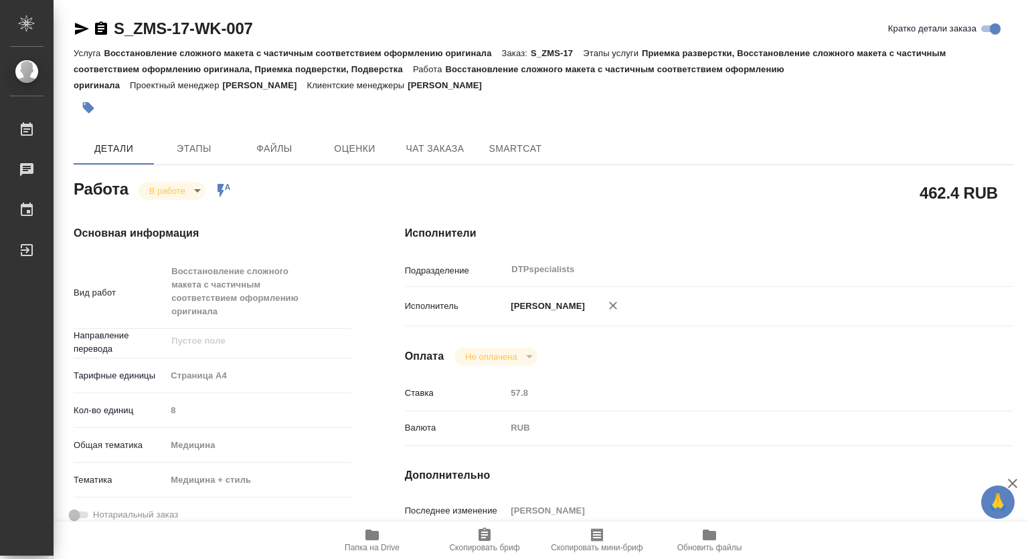
type textarea "x"
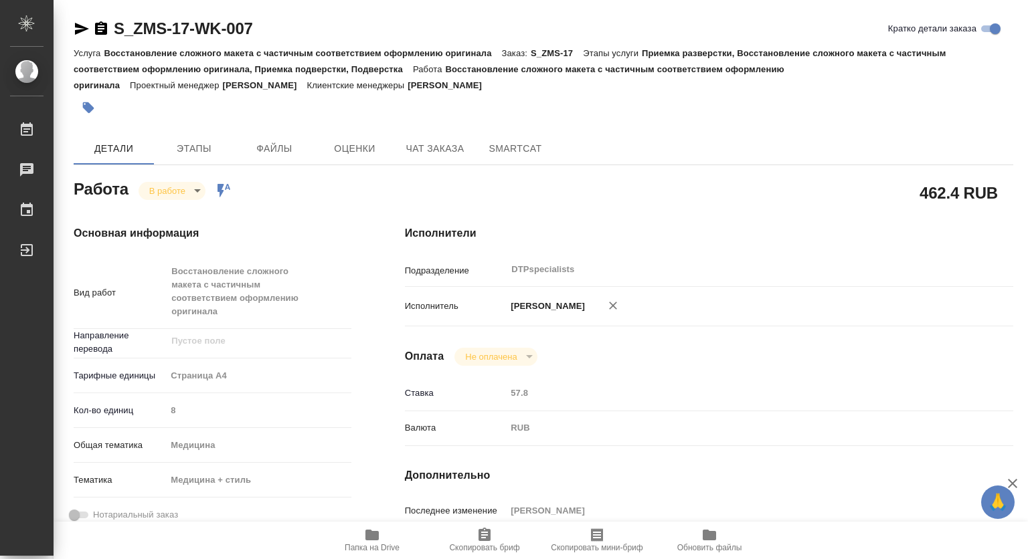
type textarea "x"
click at [175, 186] on body "🙏 .cls-1 fill:#fff; AWATERA Kovtun Svetlana Работы 0 Чаты График Выйти S_ZMS-17…" at bounding box center [514, 279] width 1028 height 559
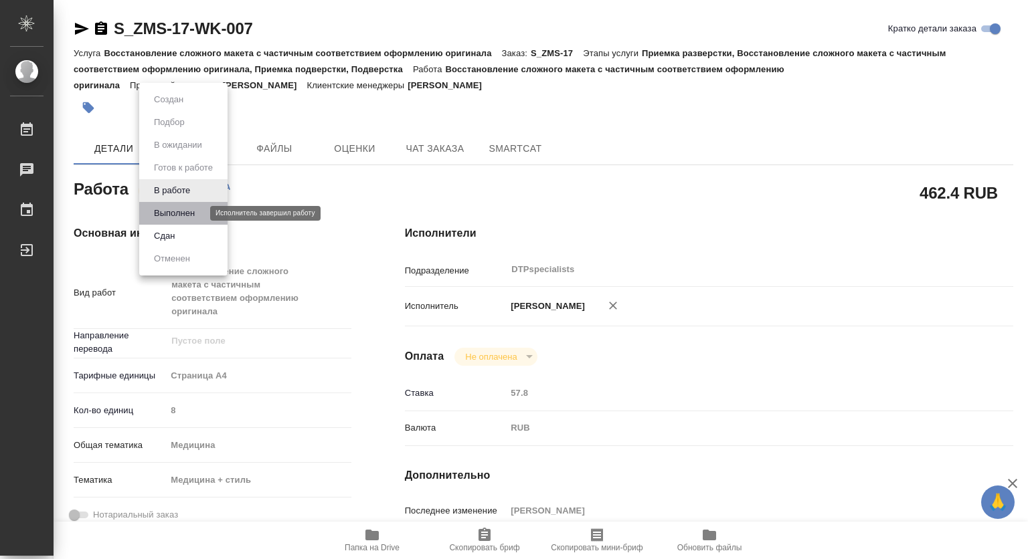
click at [169, 211] on button "Выполнен" at bounding box center [174, 213] width 49 height 15
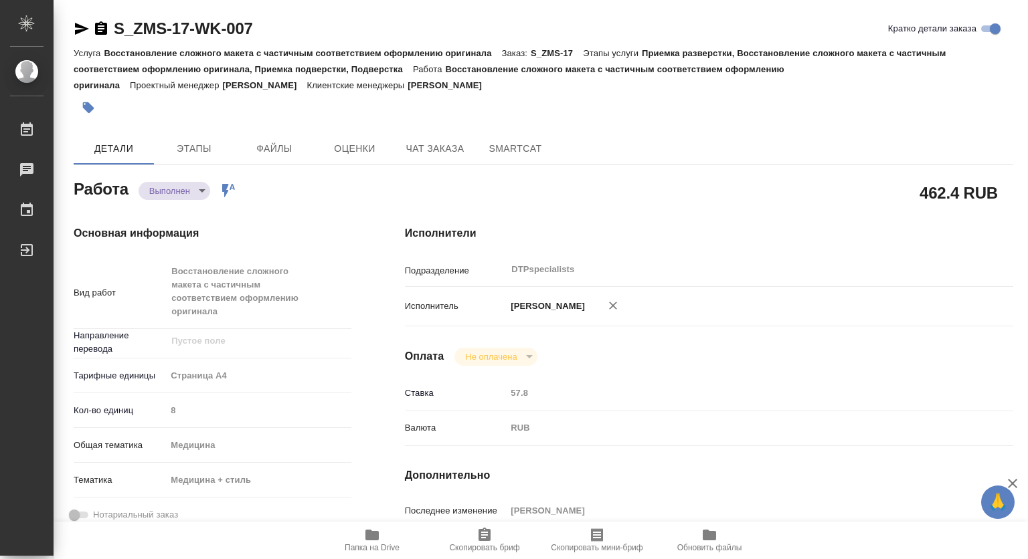
type textarea "x"
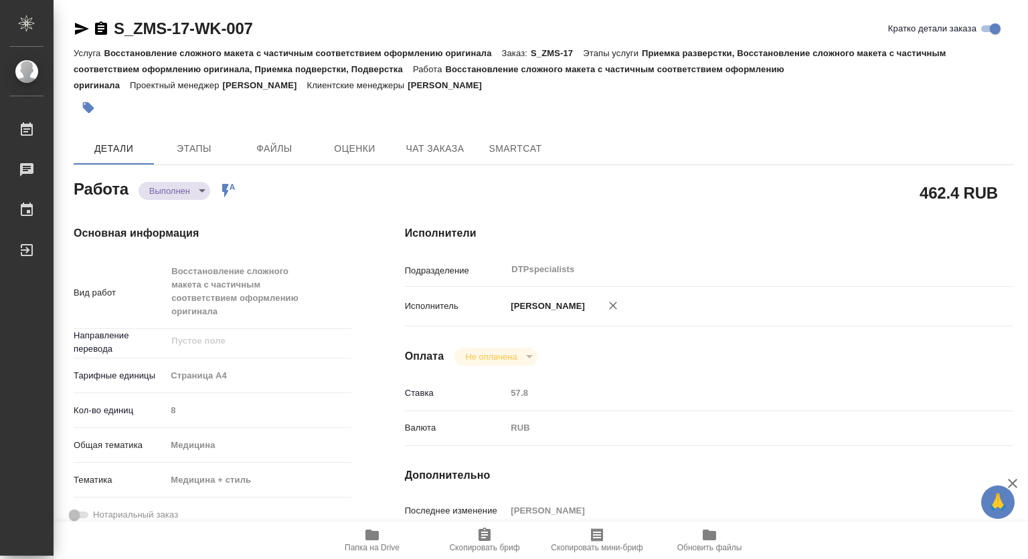
type textarea "x"
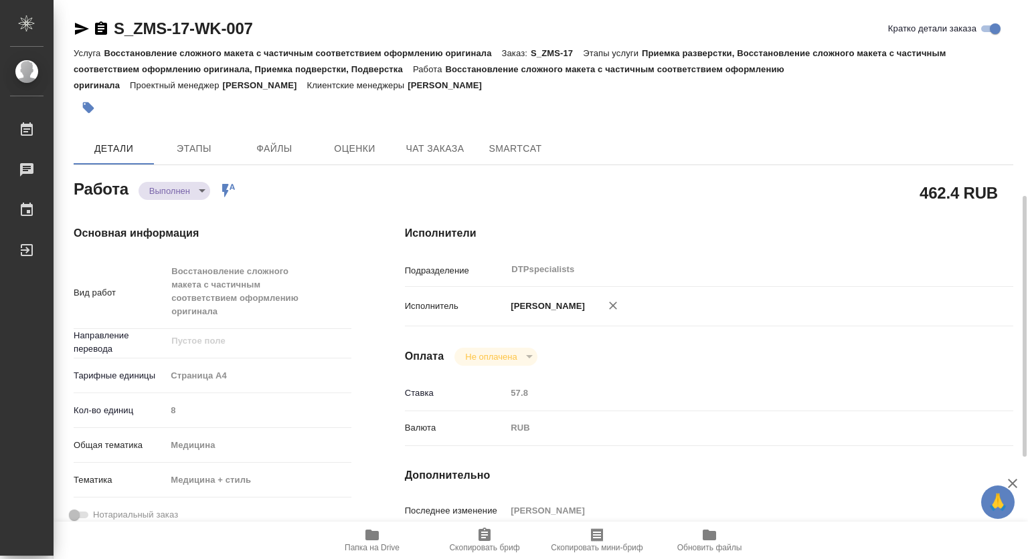
scroll to position [201, 0]
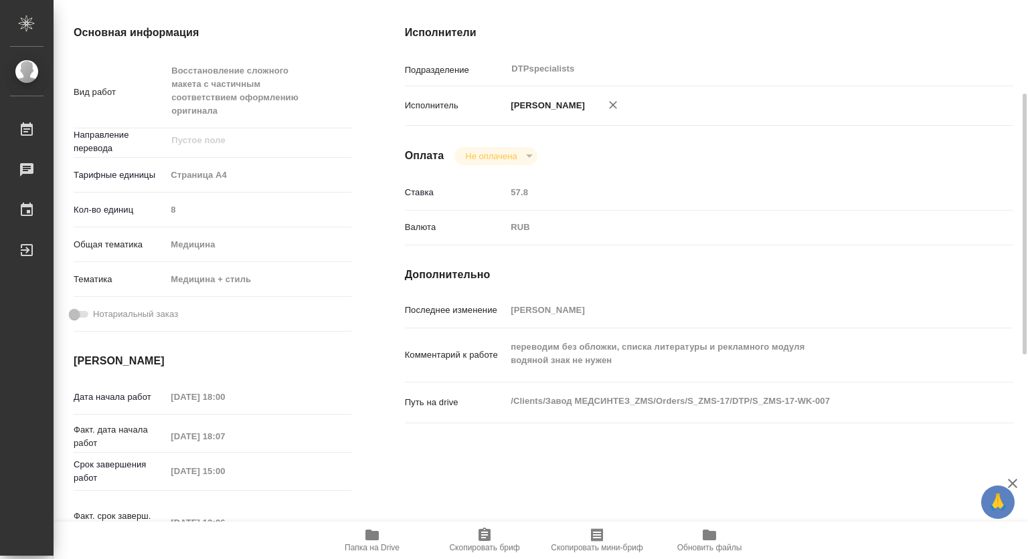
type textarea "x"
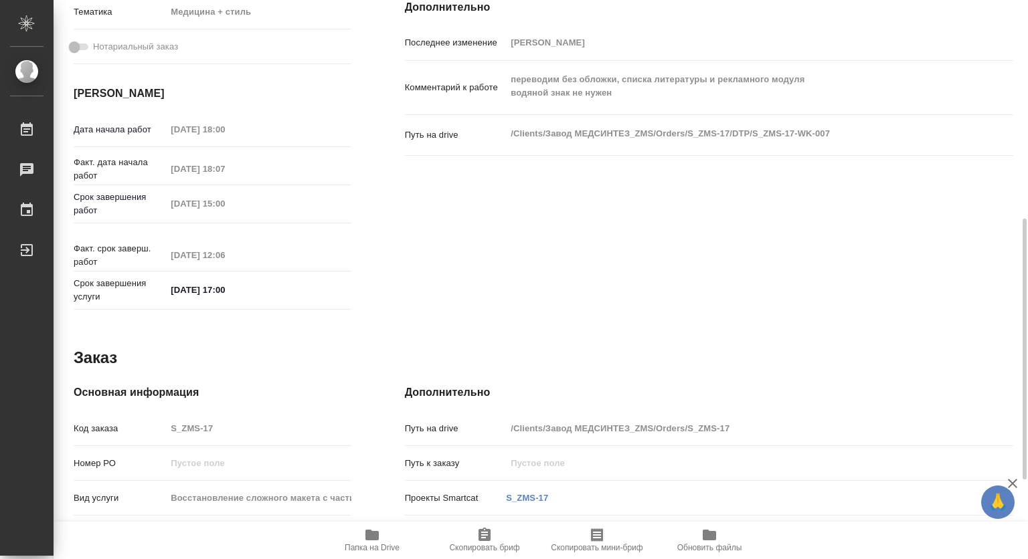
scroll to position [638, 0]
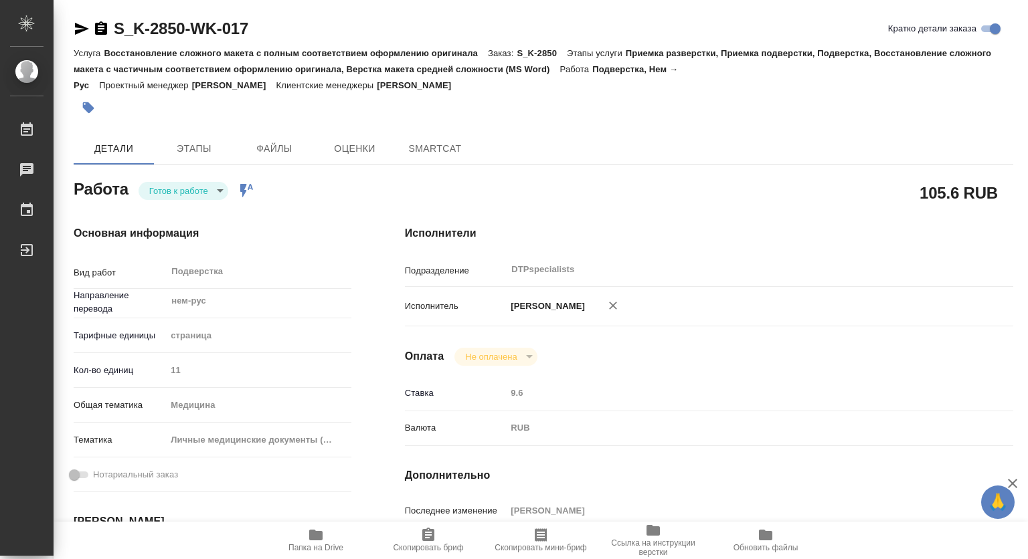
type textarea "x"
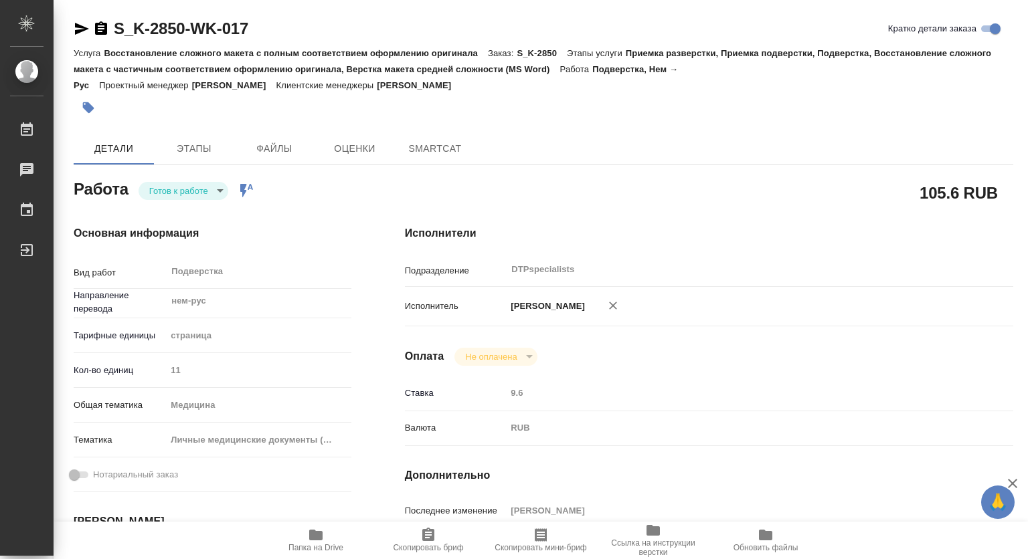
type textarea "x"
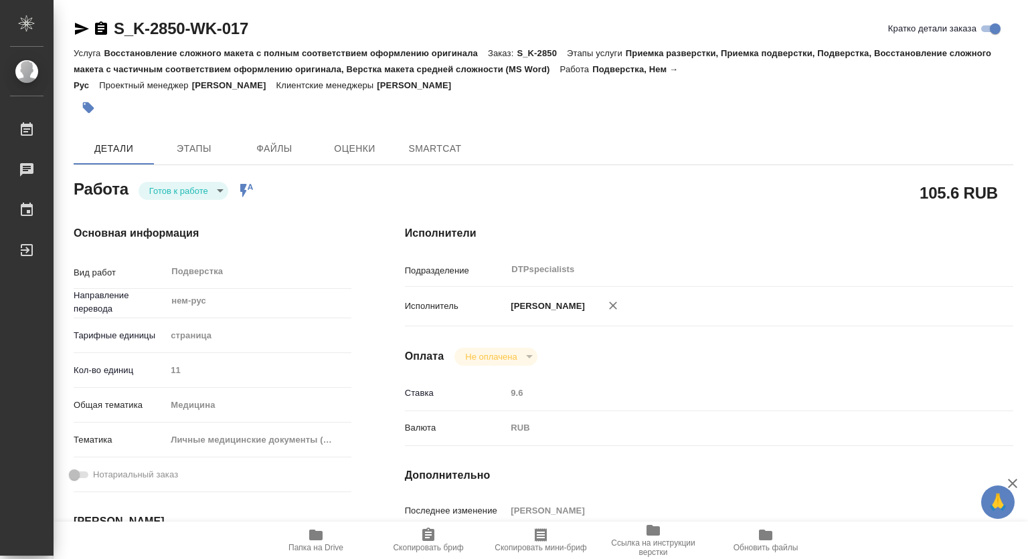
type textarea "x"
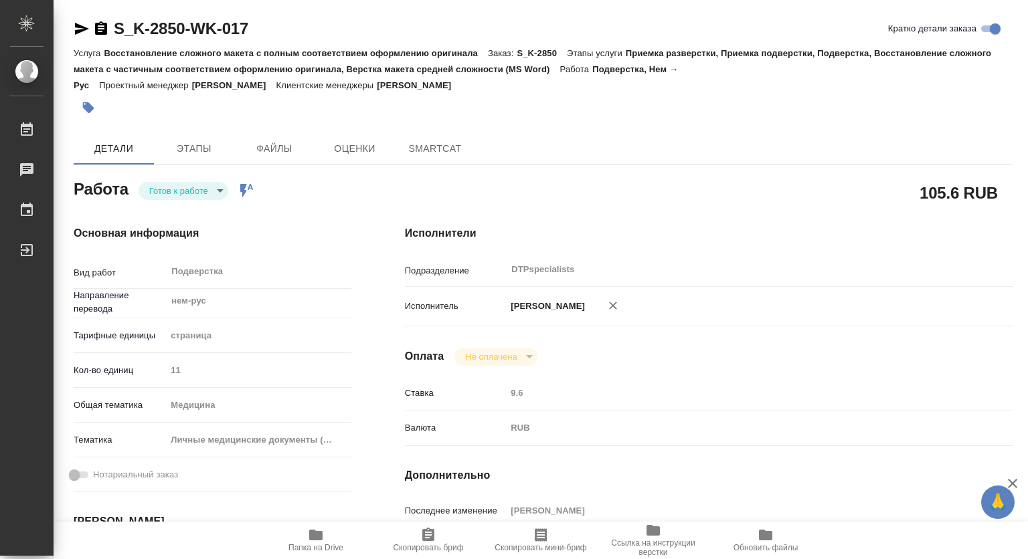
type textarea "x"
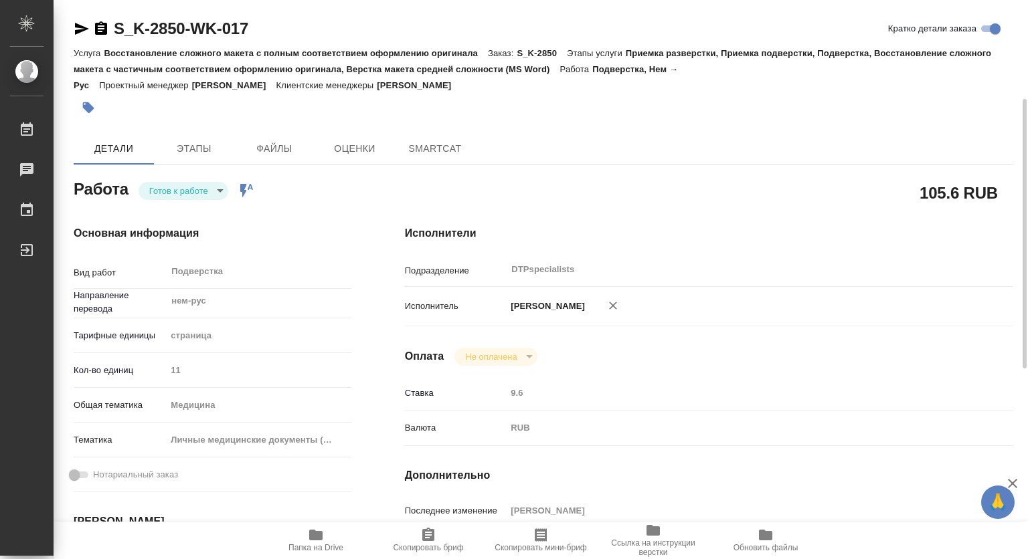
scroll to position [134, 0]
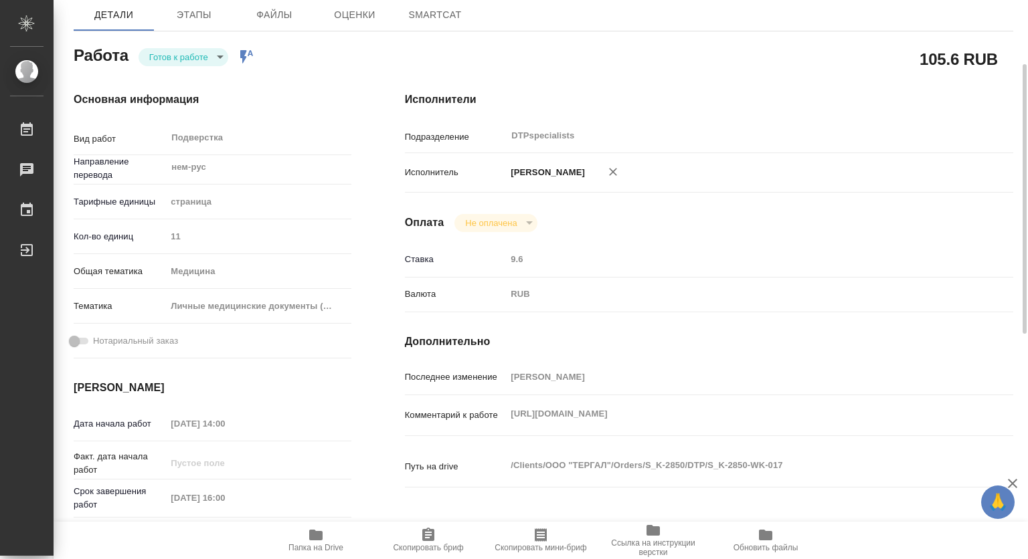
type textarea "x"
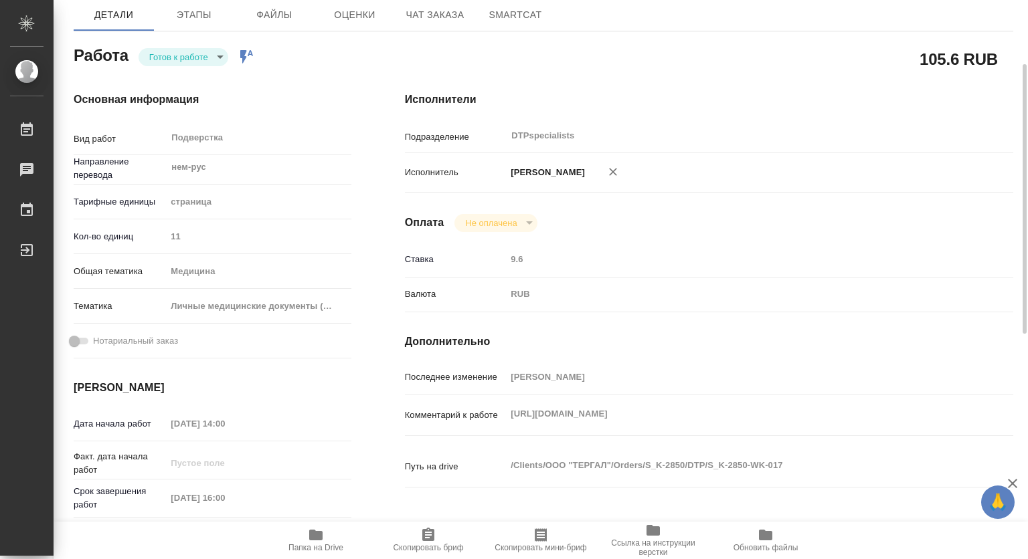
scroll to position [0, 0]
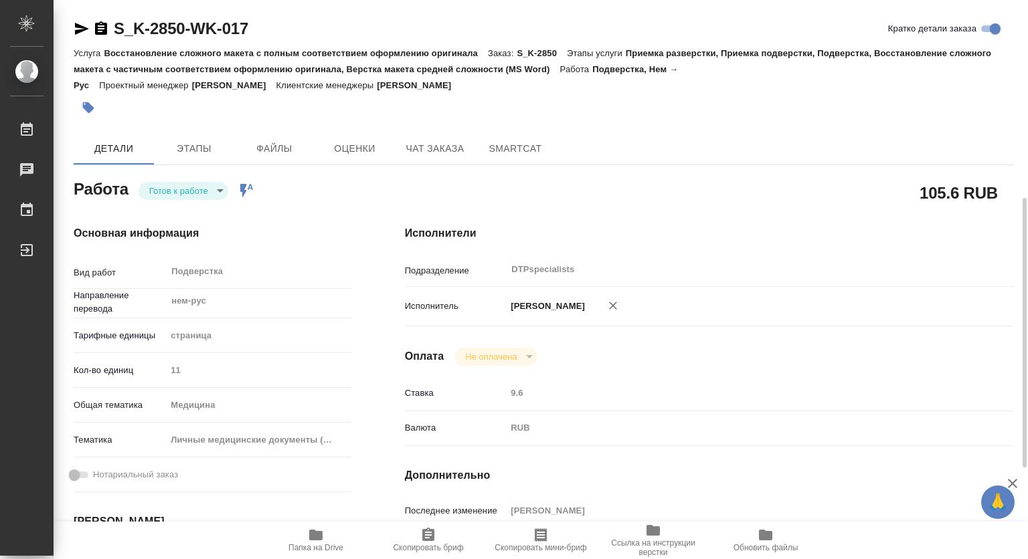
type textarea "x"
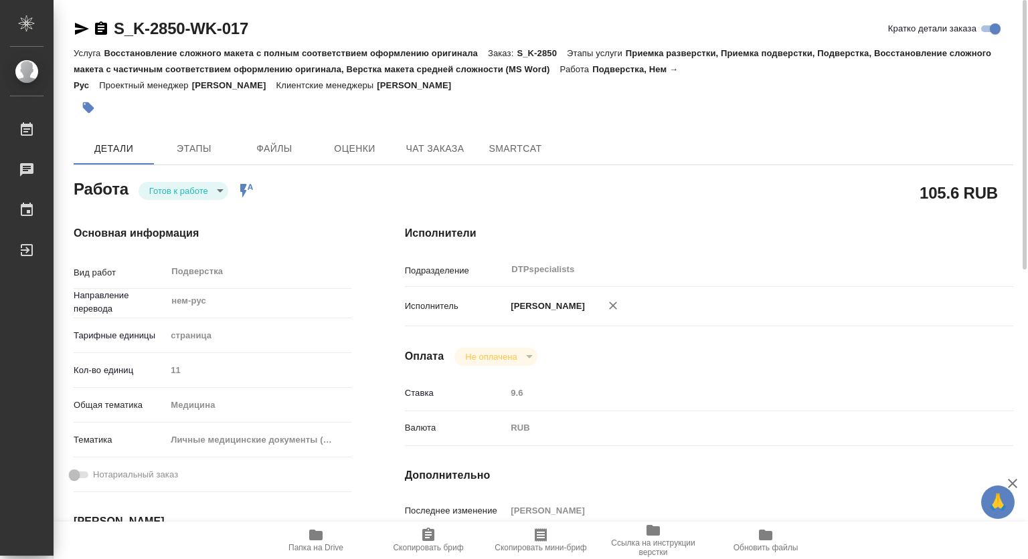
click at [185, 188] on body "🙏 .cls-1 fill:#fff; AWATERA [PERSON_NAME] Чаты График Выйти S_K-2850-WK-017 Кра…" at bounding box center [514, 279] width 1028 height 559
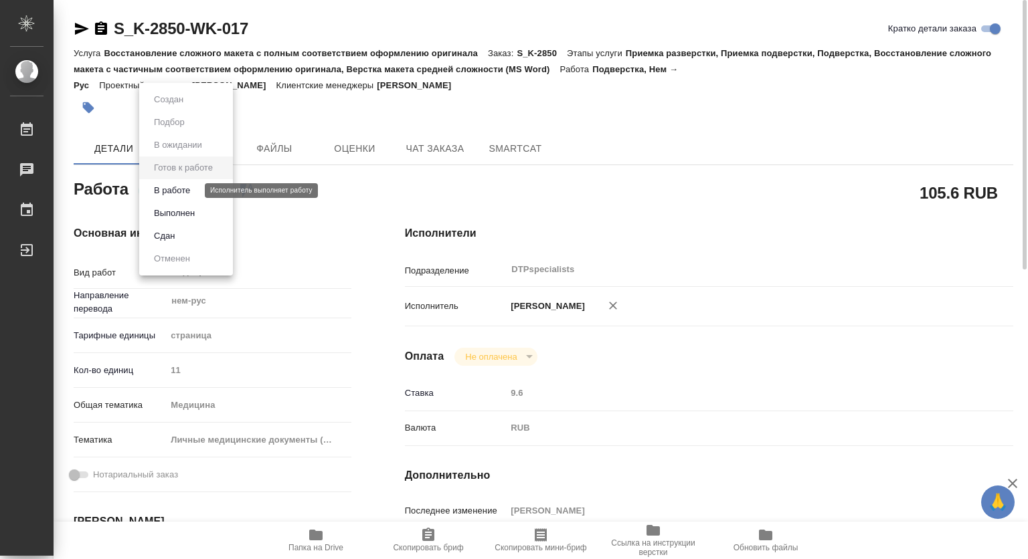
type textarea "x"
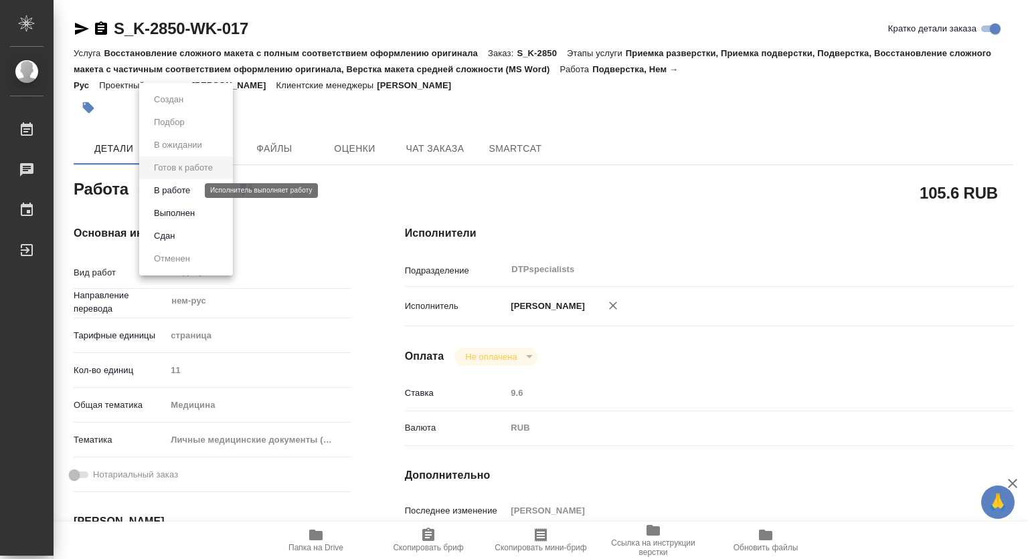
click at [172, 191] on button "В работе" at bounding box center [172, 190] width 44 height 15
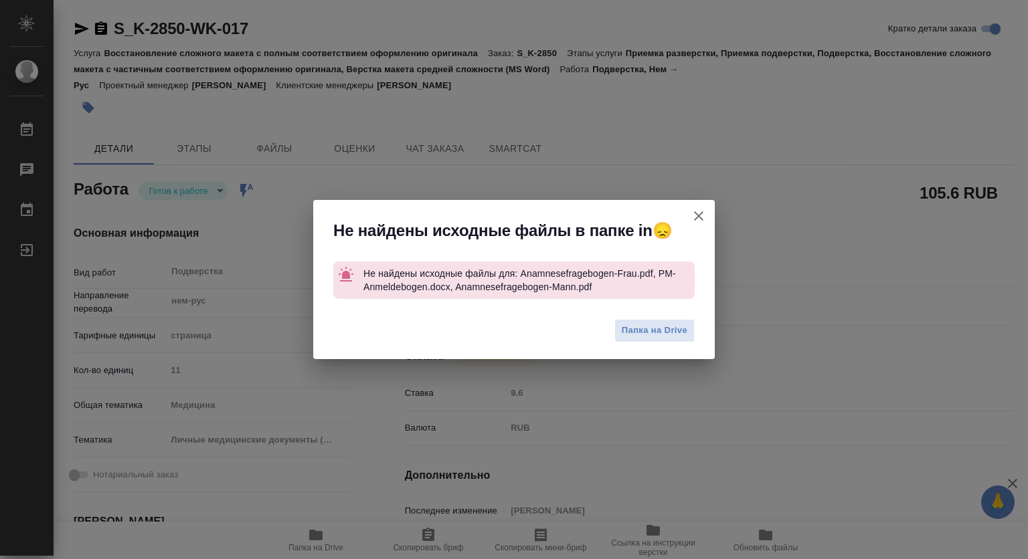
type textarea "x"
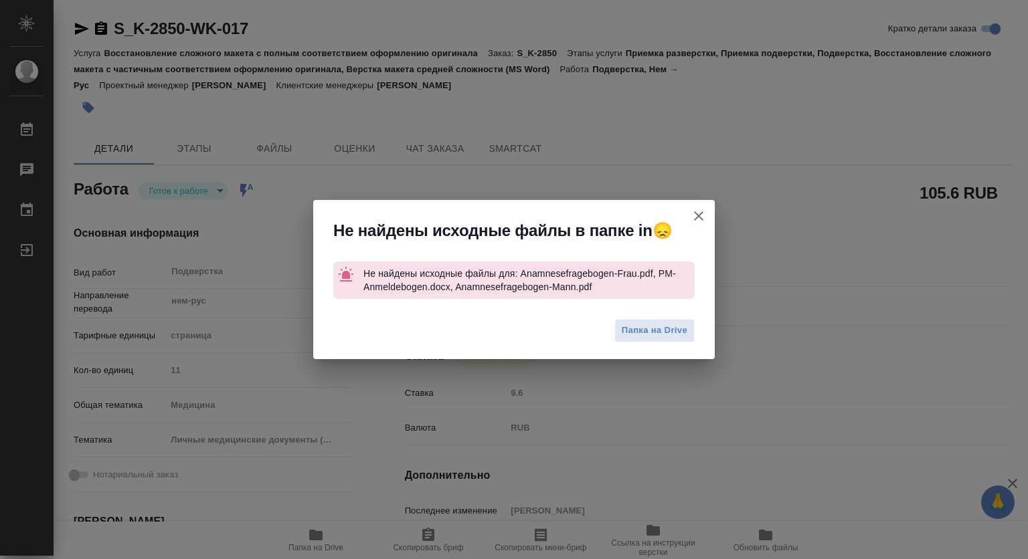
type textarea "x"
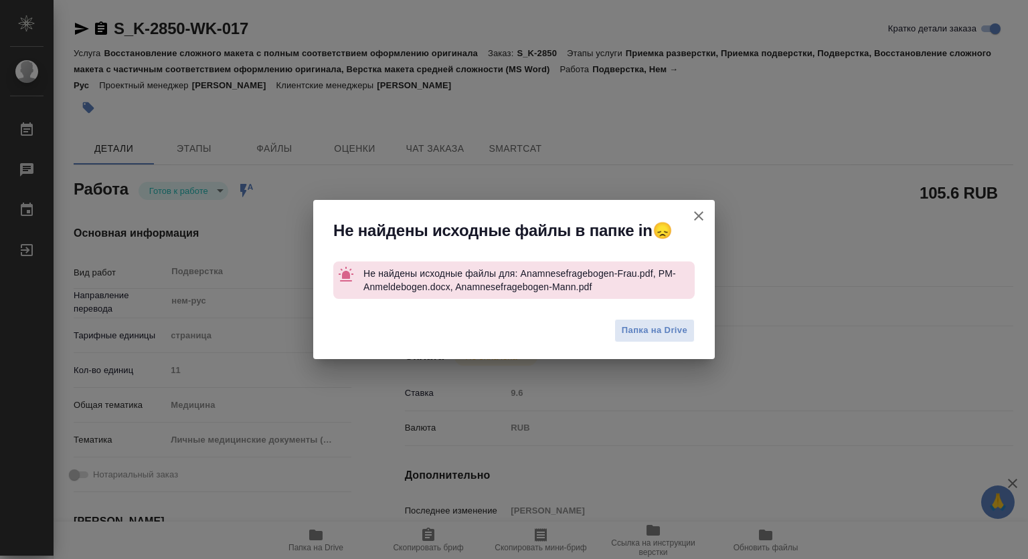
click at [697, 215] on icon "button" at bounding box center [698, 215] width 9 height 9
type textarea "x"
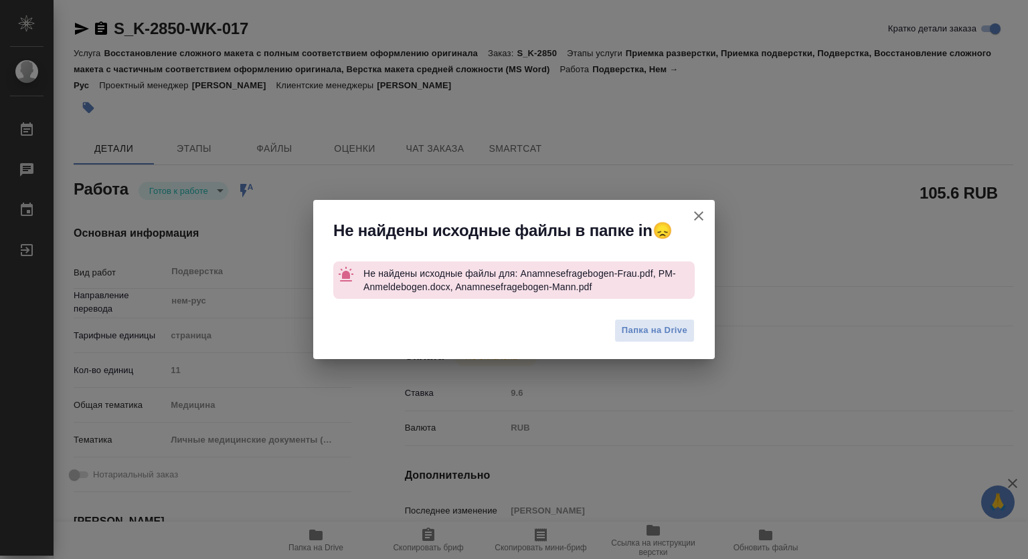
type textarea "x"
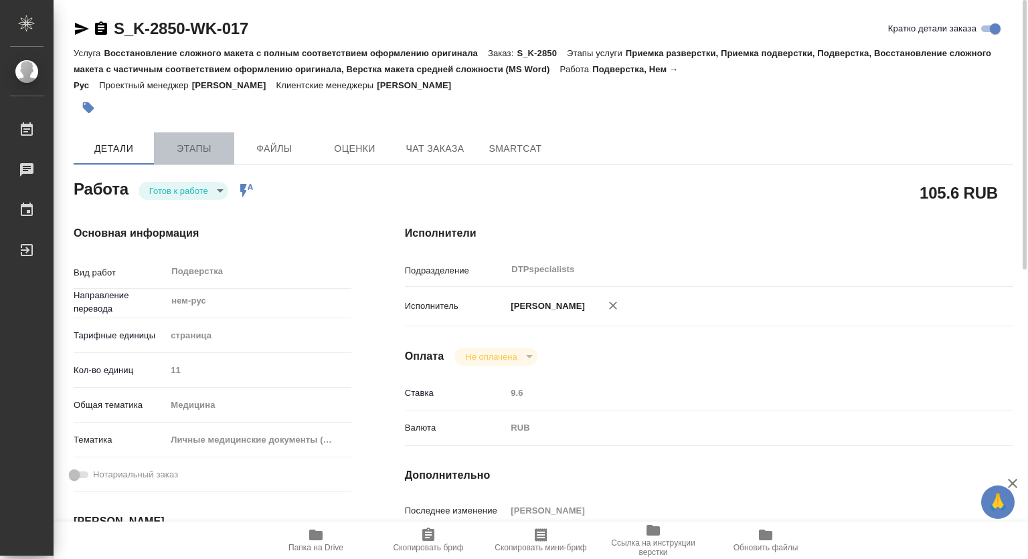
click at [199, 161] on button "Этапы" at bounding box center [194, 148] width 80 height 32
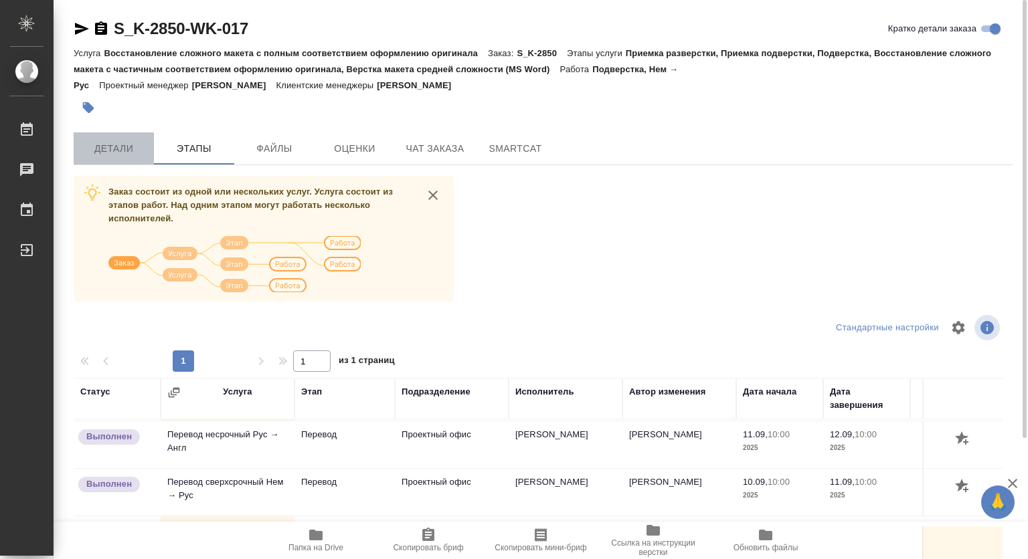
click at [98, 150] on span "Детали" at bounding box center [114, 149] width 64 height 17
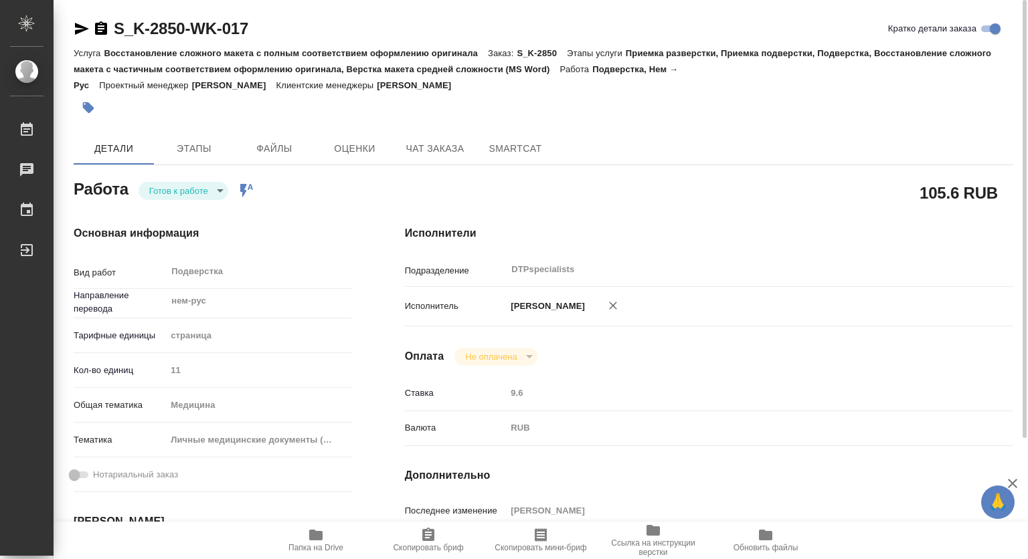
scroll to position [201, 0]
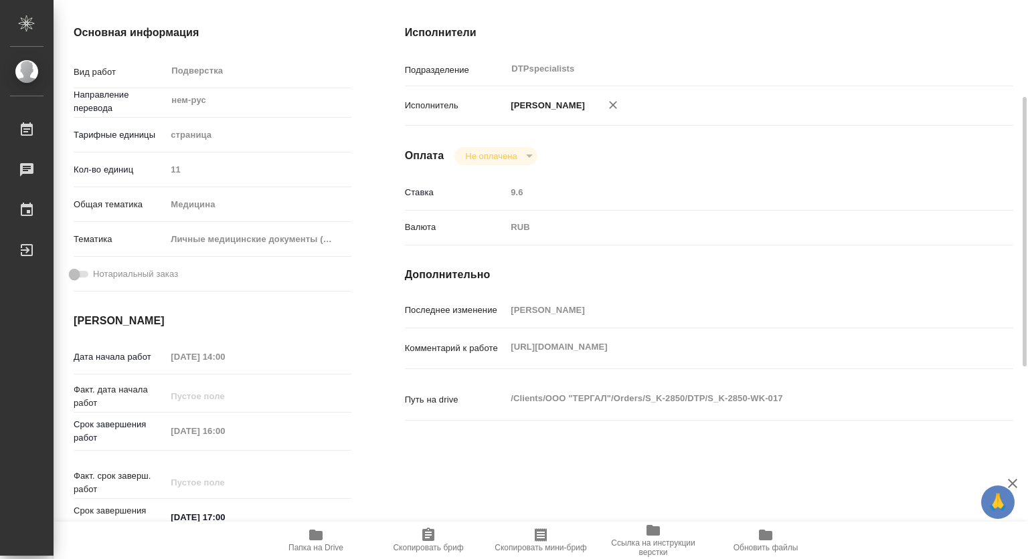
type textarea "x"
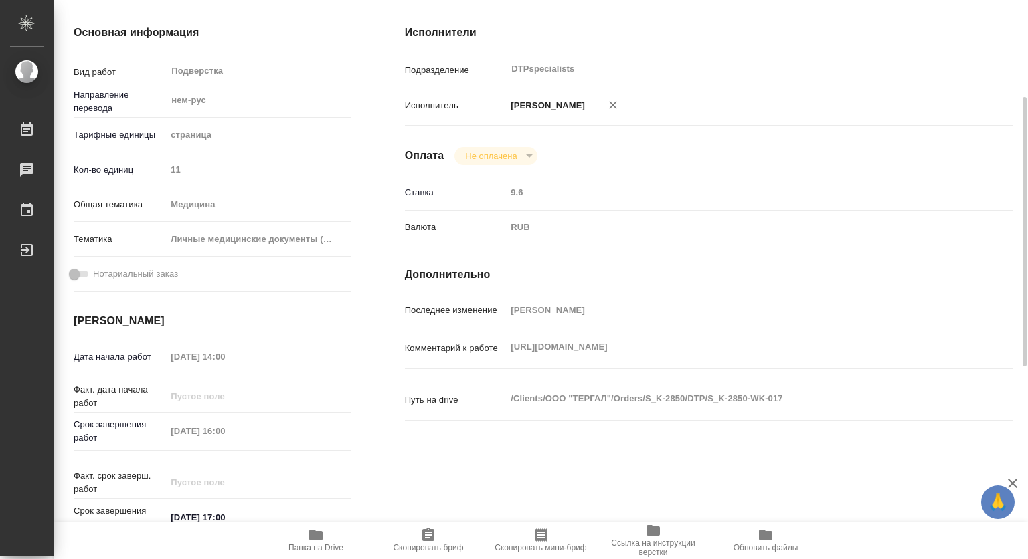
click at [502, 350] on div "Комментарий к работе [URL][DOMAIN_NAME] x" at bounding box center [709, 348] width 608 height 29
click at [309, 537] on icon "button" at bounding box center [315, 535] width 13 height 11
